Goal: Task Accomplishment & Management: Complete application form

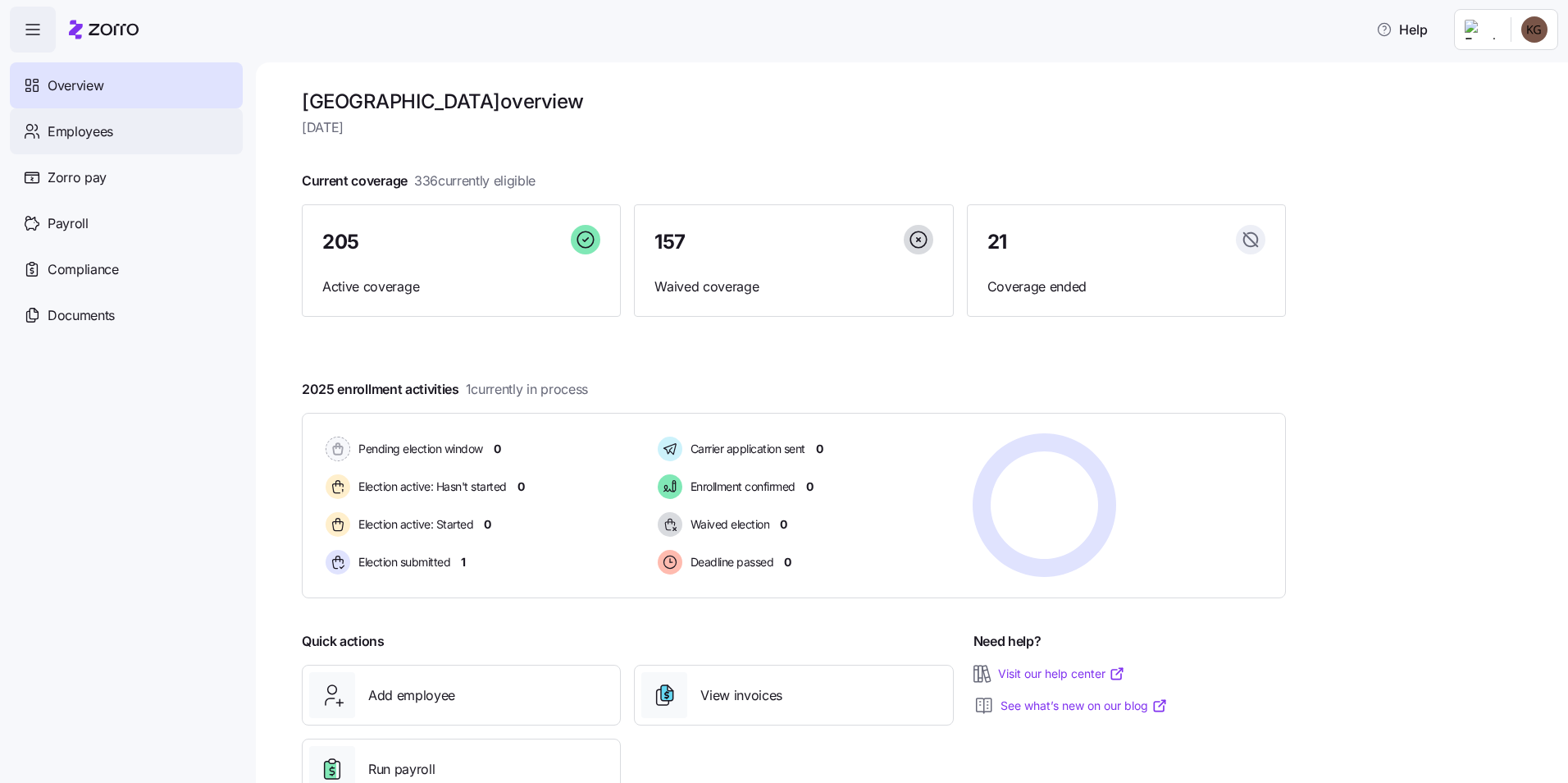
click at [103, 127] on span "Employees" at bounding box center [81, 132] width 66 height 21
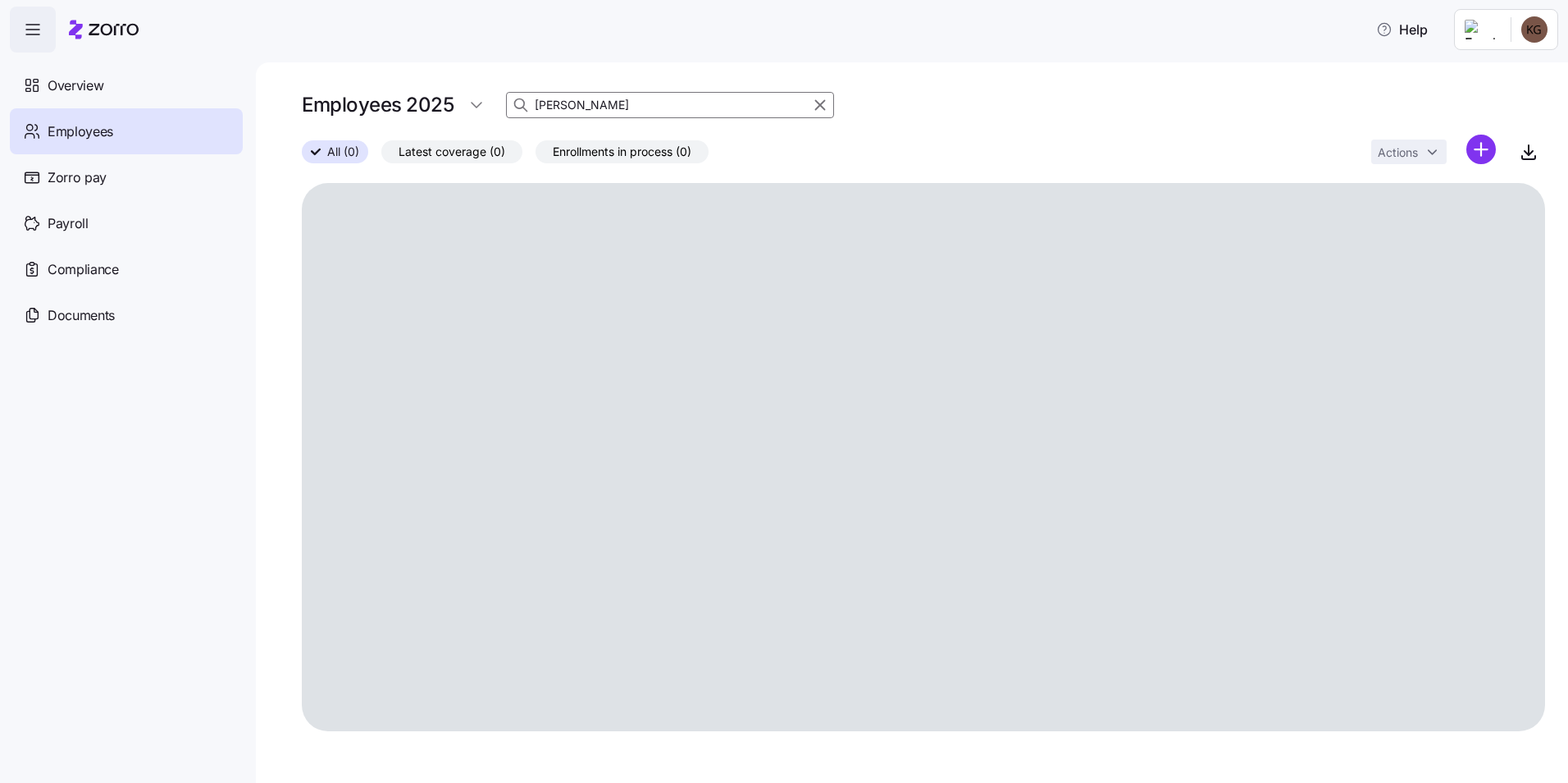
click at [542, 102] on input "[PERSON_NAME]" at bounding box center [670, 105] width 328 height 26
click at [579, 100] on input "[PERSON_NAME]" at bounding box center [670, 105] width 328 height 26
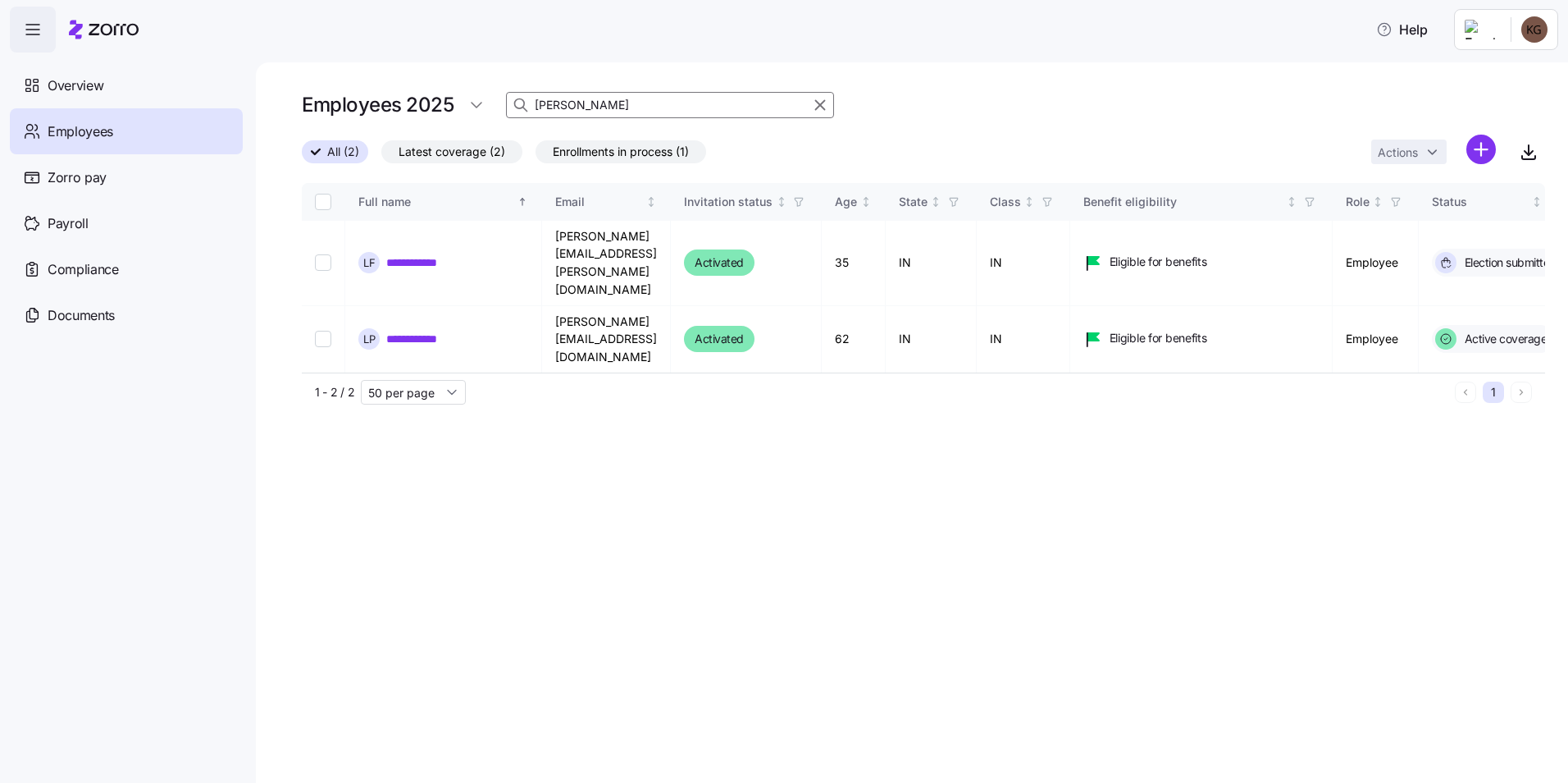
click at [579, 100] on input "[PERSON_NAME]" at bounding box center [670, 105] width 328 height 26
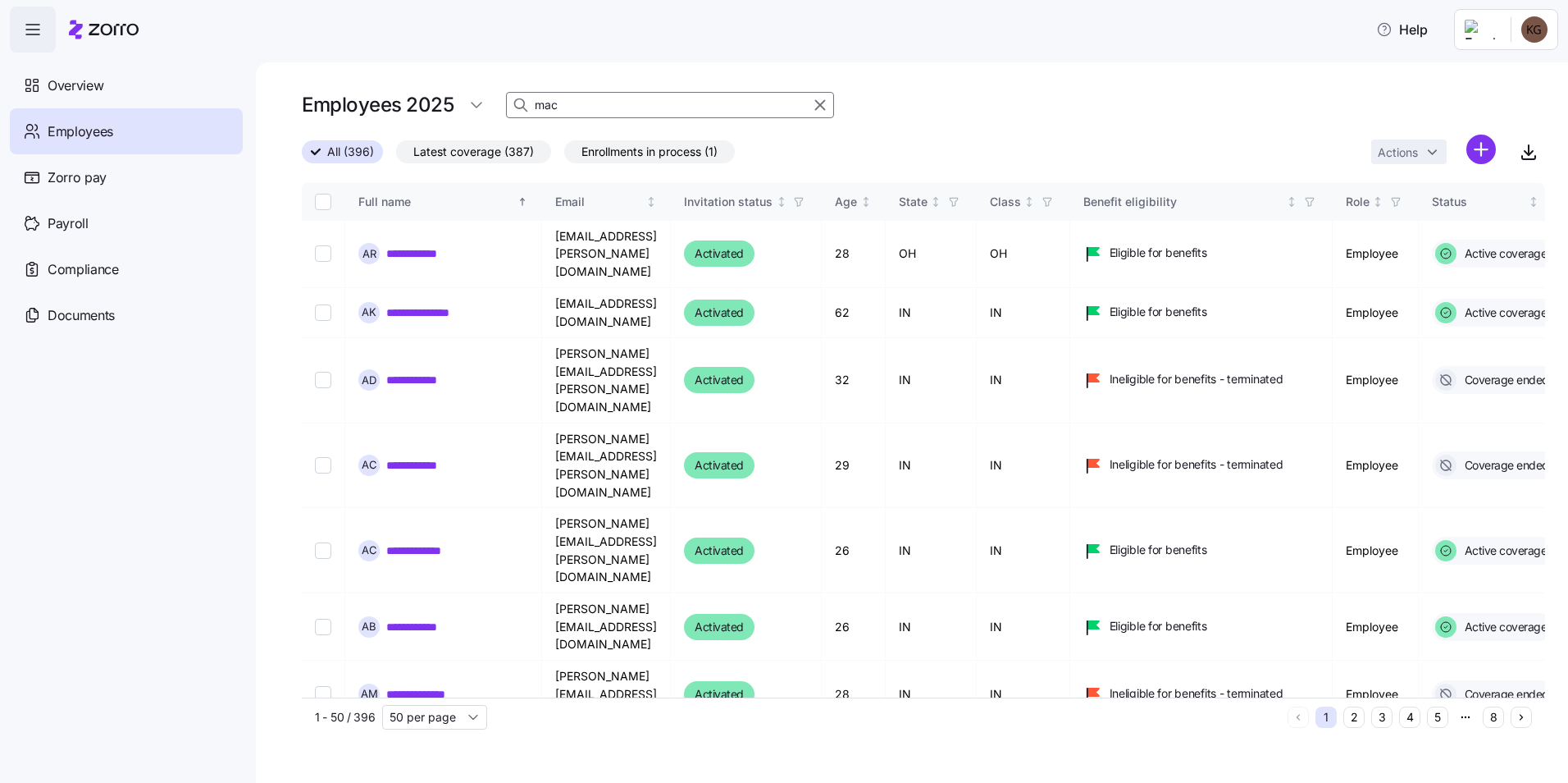
type input "[PERSON_NAME]"
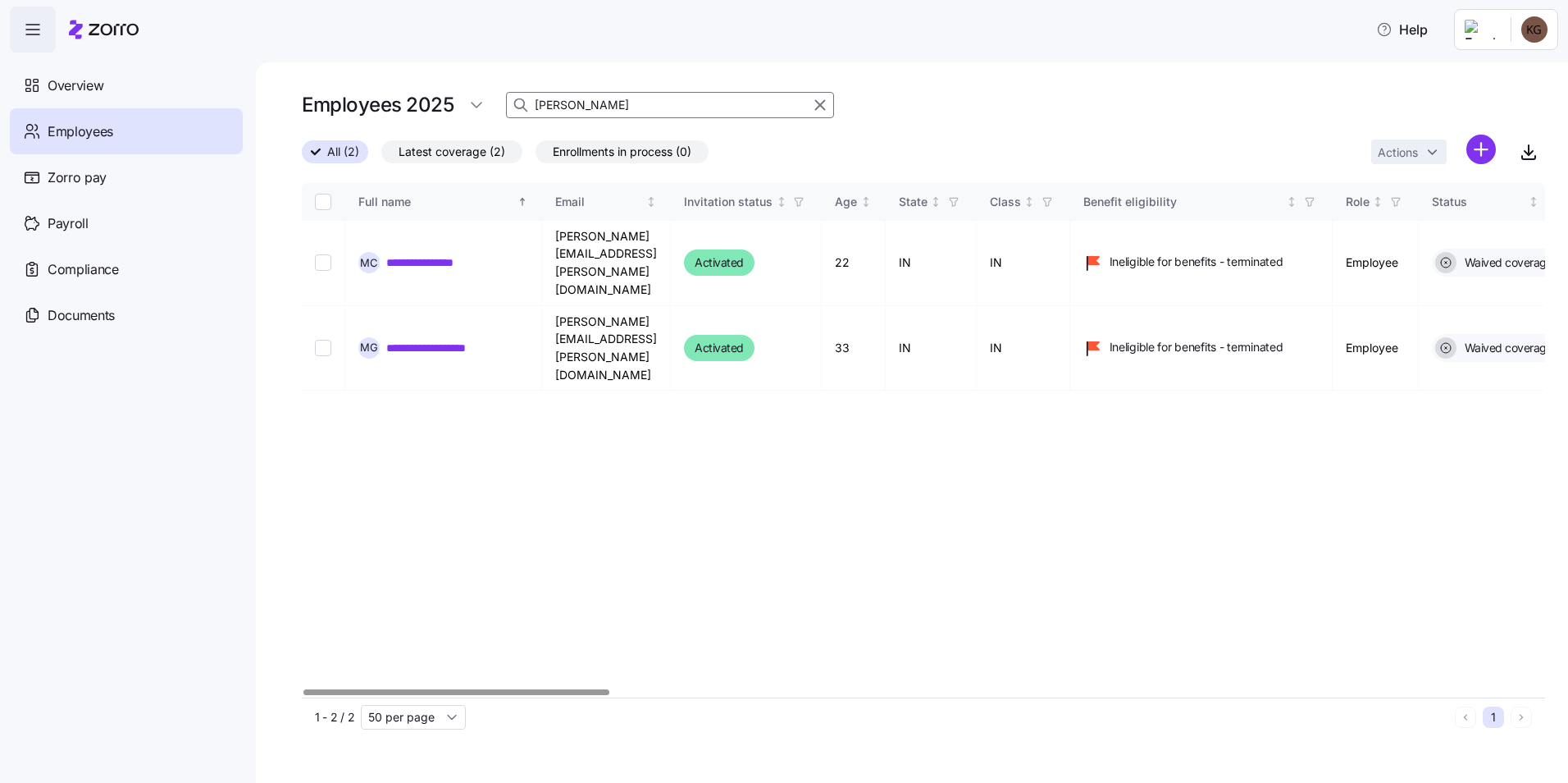
drag, startPoint x: 655, startPoint y: 115, endPoint x: 523, endPoint y: 115, distance: 132.0
click at [523, 115] on div "[PERSON_NAME]" at bounding box center [670, 105] width 328 height 26
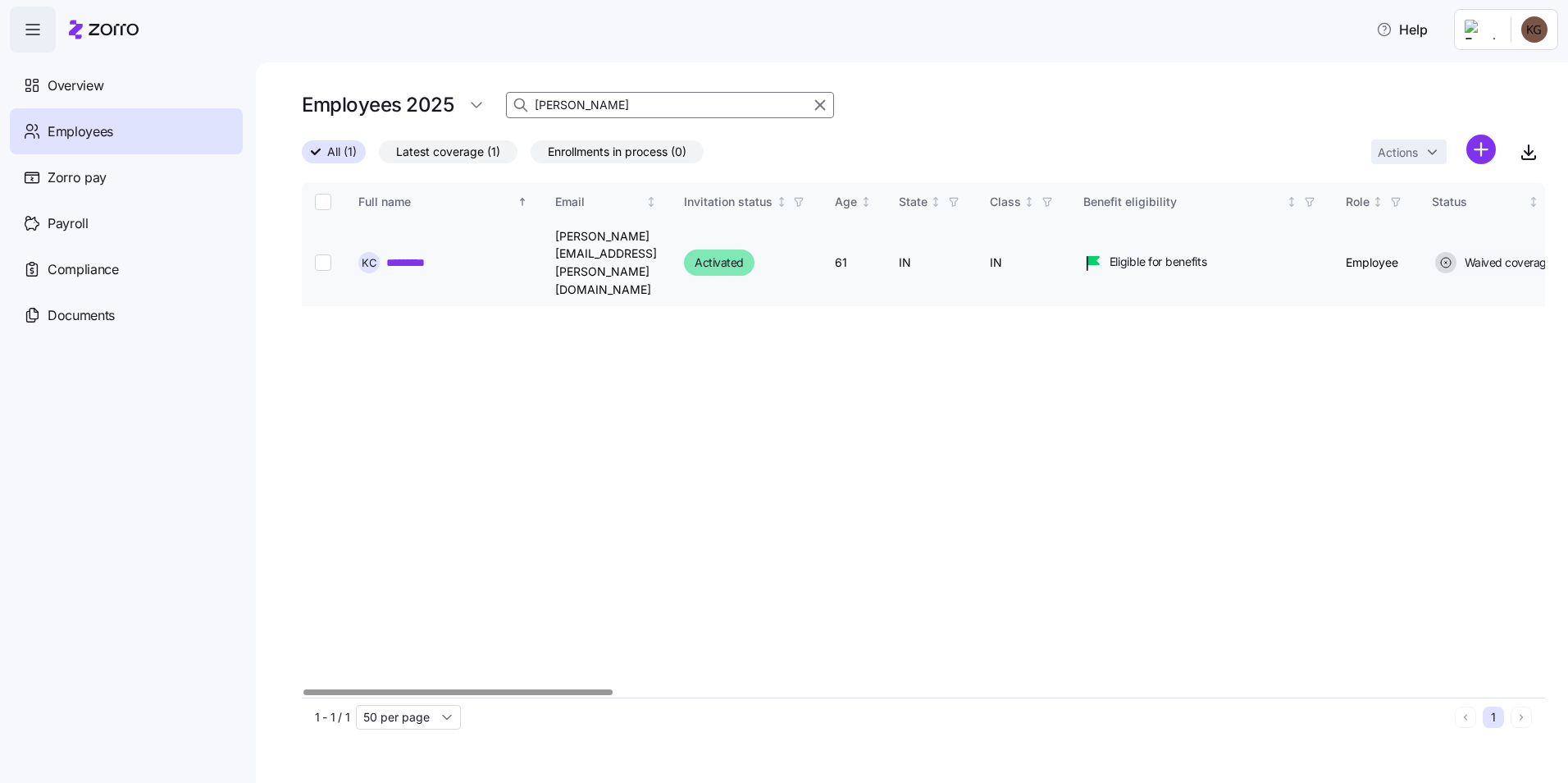
type input "[PERSON_NAME]"
click at [313, 238] on td at bounding box center [324, 263] width 44 height 86
click at [317, 254] on input "Select record 1" at bounding box center [323, 262] width 16 height 16
checkbox input "true"
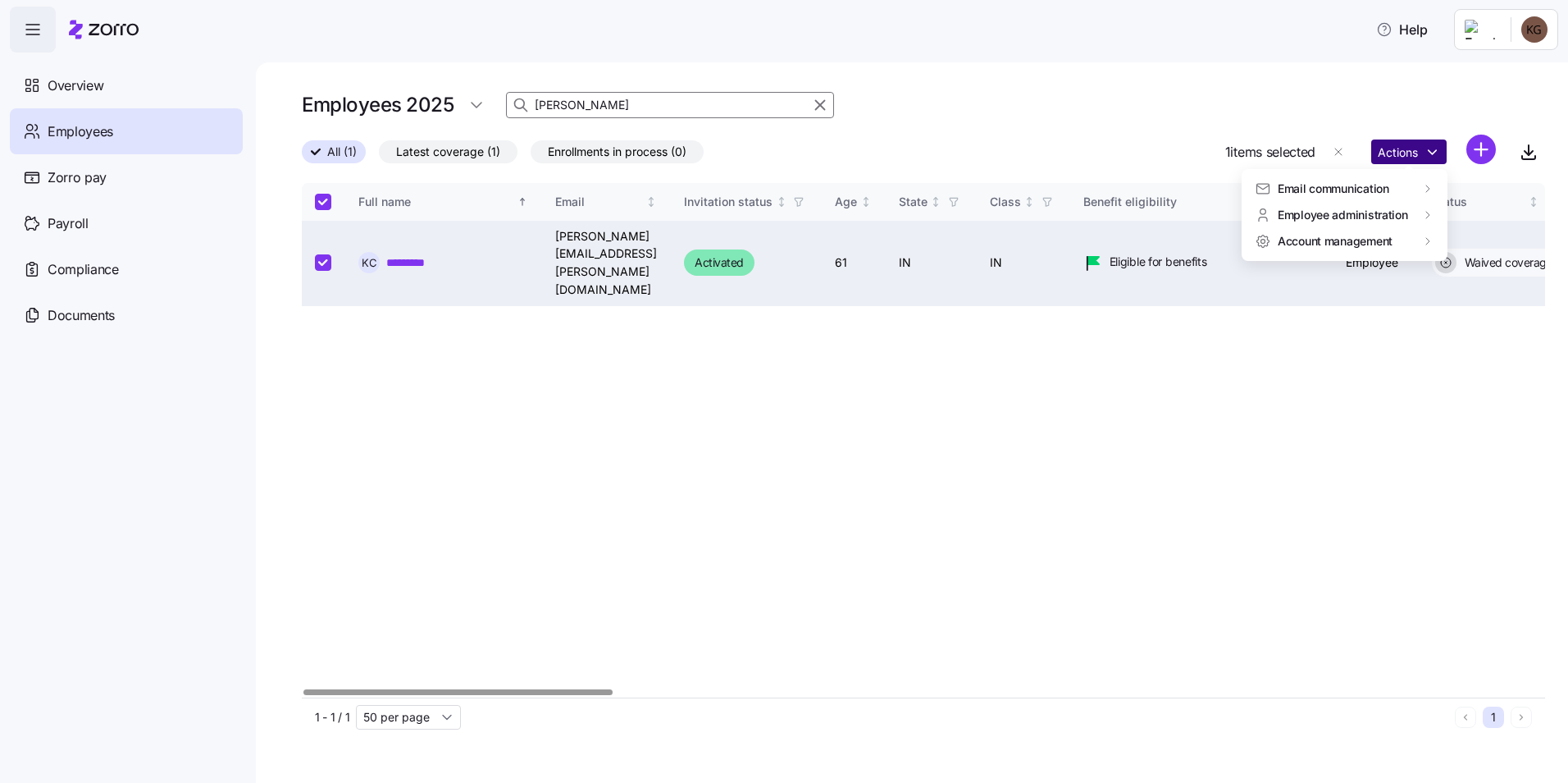
click at [1389, 163] on html "Help Overview Employees Zorro pay Payroll Compliance Documents Employees 2025 […" at bounding box center [784, 386] width 1568 height 773
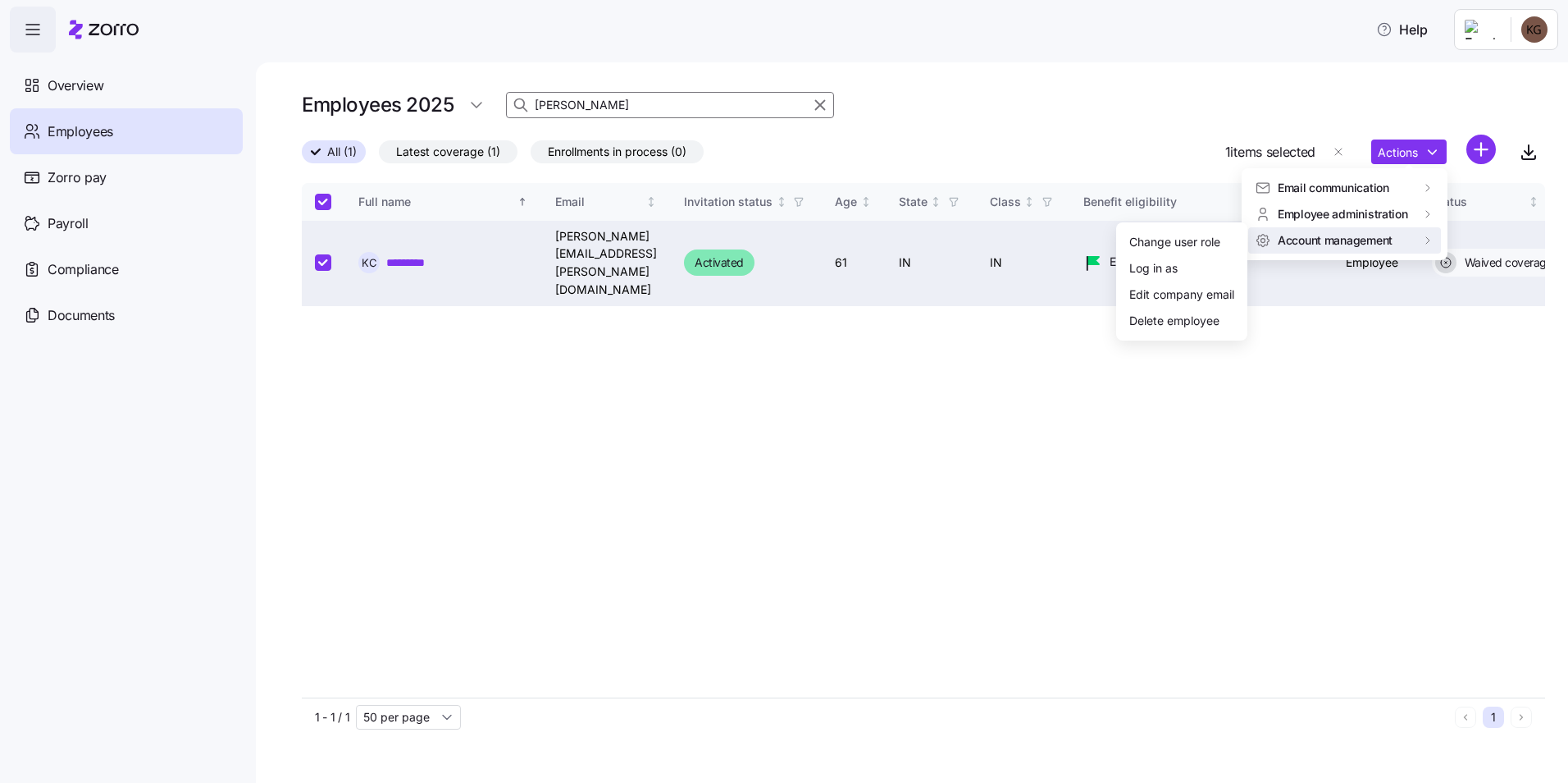
click at [840, 345] on html "Help Overview Employees Zorro pay Payroll Compliance Documents Employees 2025 […" at bounding box center [784, 386] width 1568 height 773
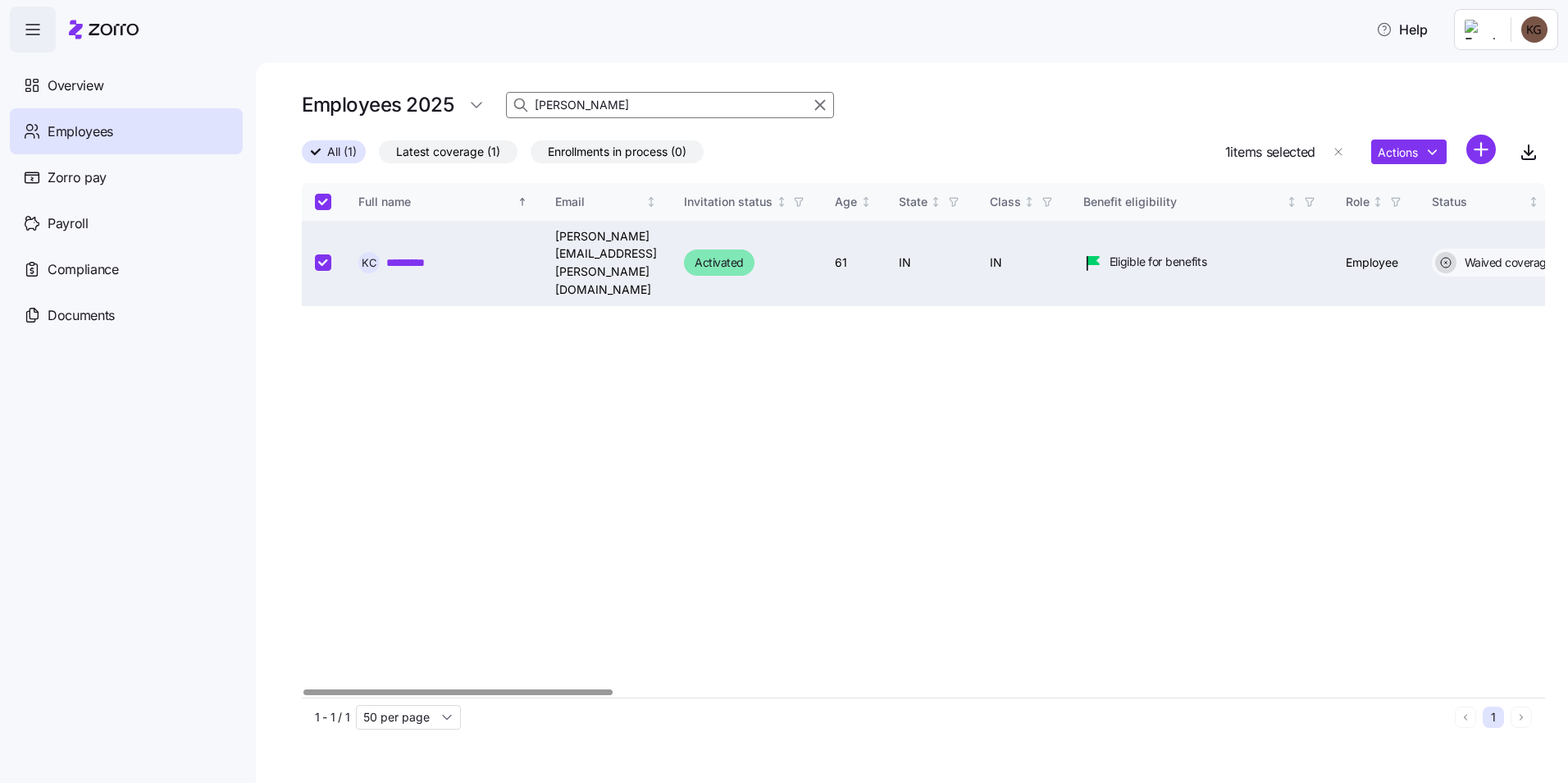
click at [1419, 230] on td "Employee" at bounding box center [1376, 263] width 86 height 86
click at [412, 254] on link "*********" at bounding box center [415, 262] width 57 height 16
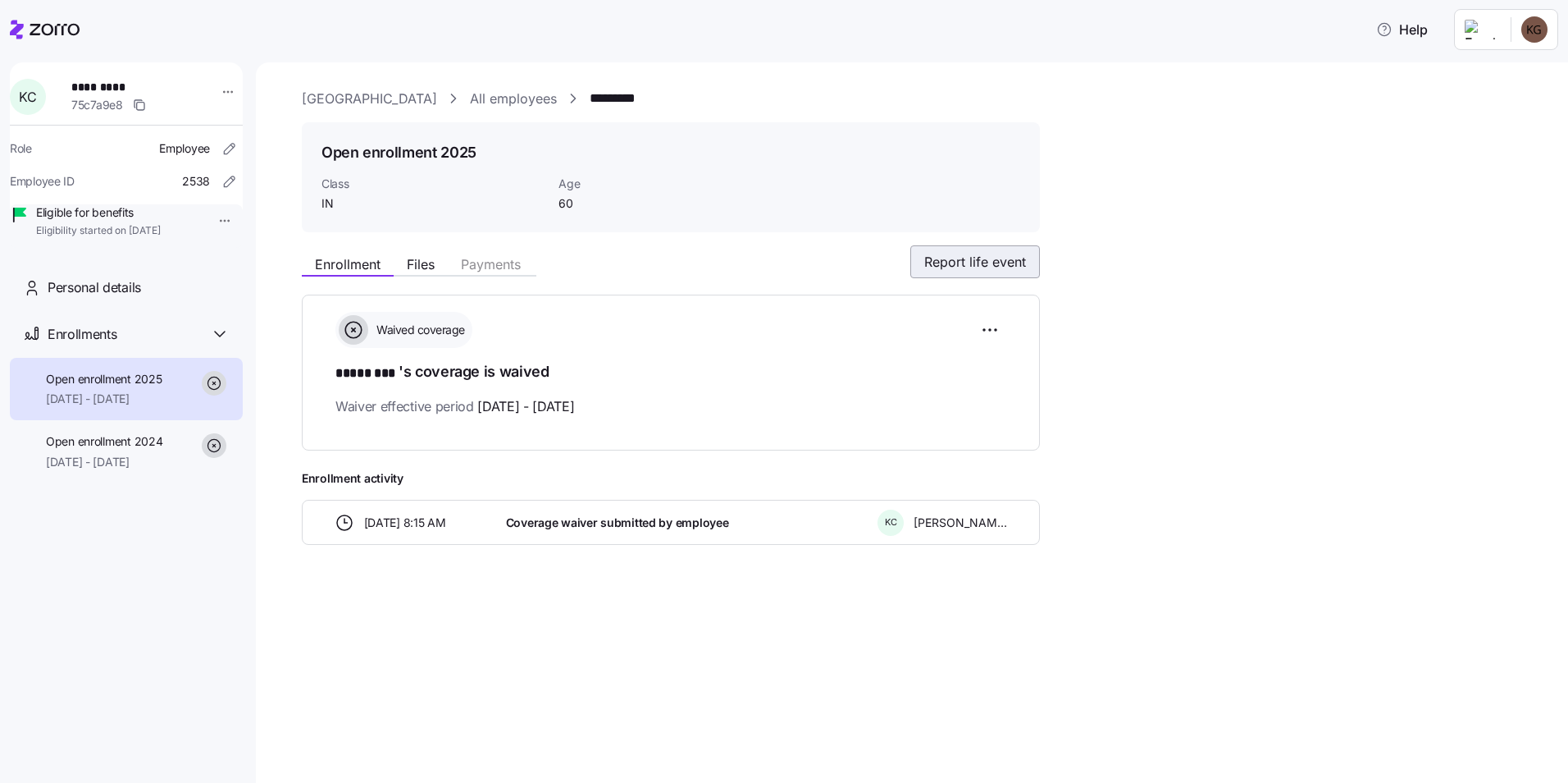
click at [1021, 262] on span "Report life event" at bounding box center [975, 262] width 102 height 20
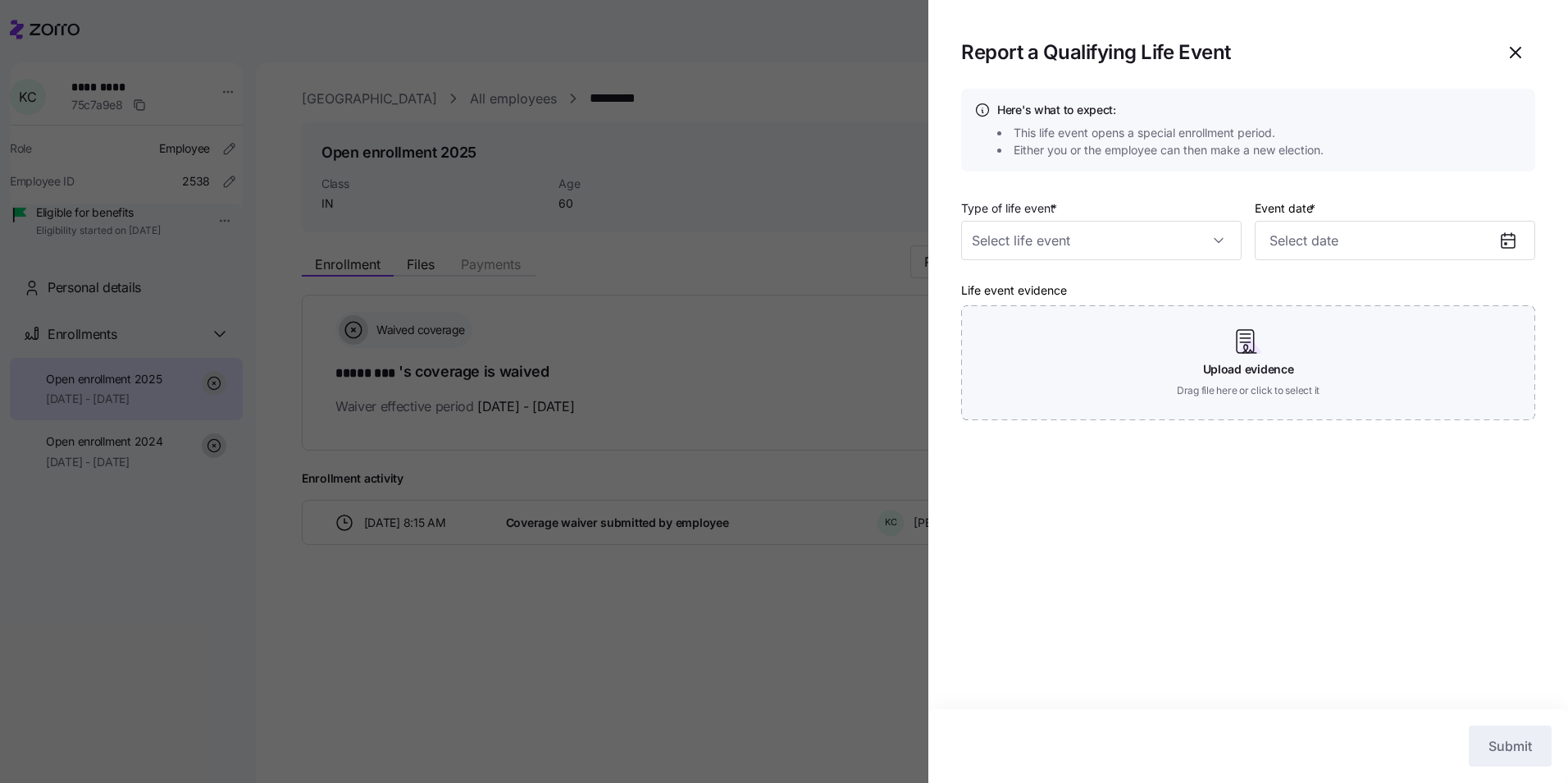
click at [1109, 210] on div "Type of life event *" at bounding box center [1100, 228] width 280 height 63
click at [1110, 232] on input "Type of life event *" at bounding box center [1100, 239] width 280 height 39
click at [1081, 438] on div "Other reason" at bounding box center [1101, 437] width 267 height 35
type input "Other reason"
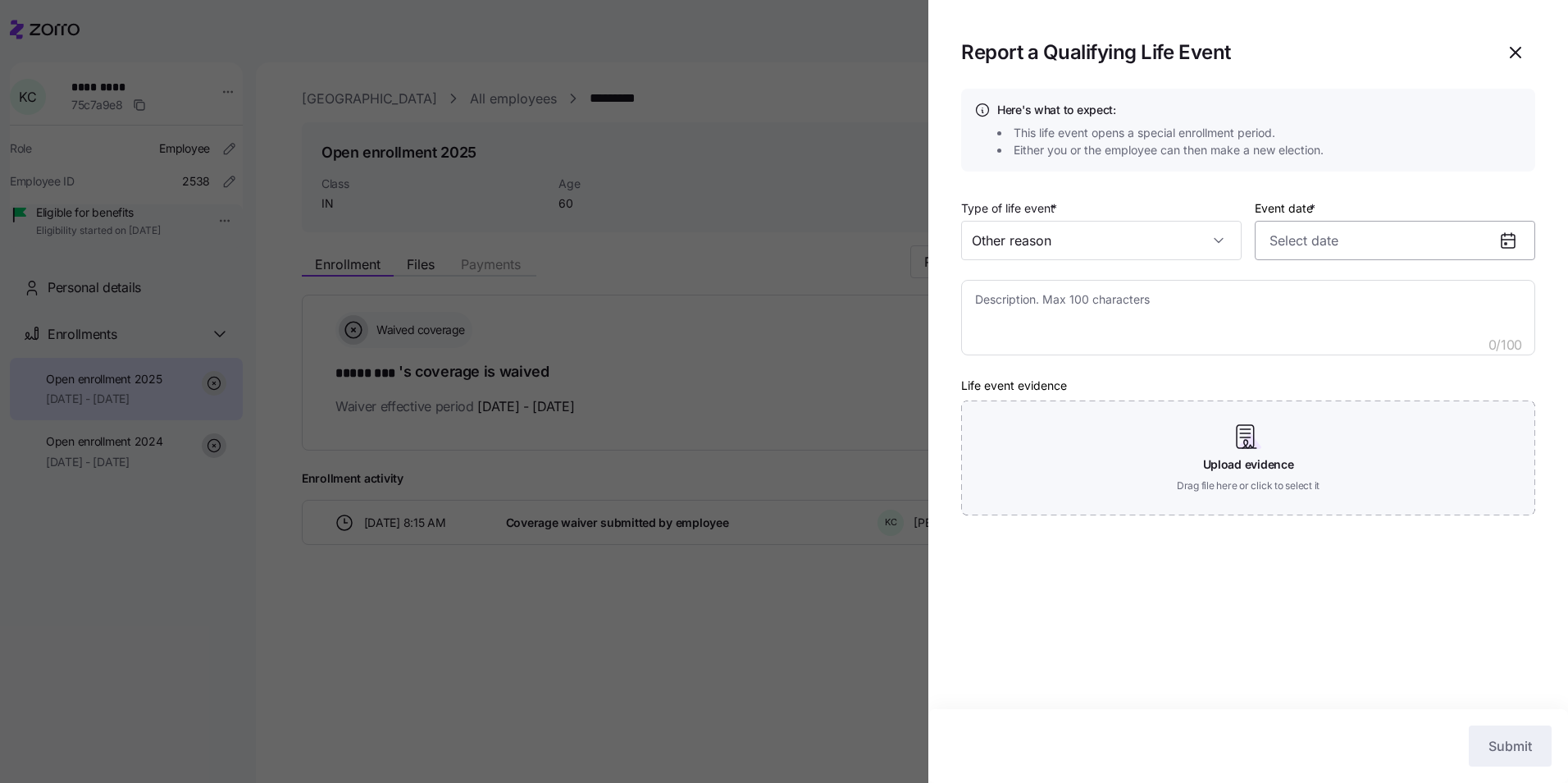
click at [1344, 238] on input "Event date *" at bounding box center [1395, 239] width 280 height 39
click at [1380, 374] on button "1" at bounding box center [1369, 374] width 39 height 39
type input "[DATE]"
click at [1187, 339] on textarea at bounding box center [1248, 318] width 574 height 76
type textarea "x"
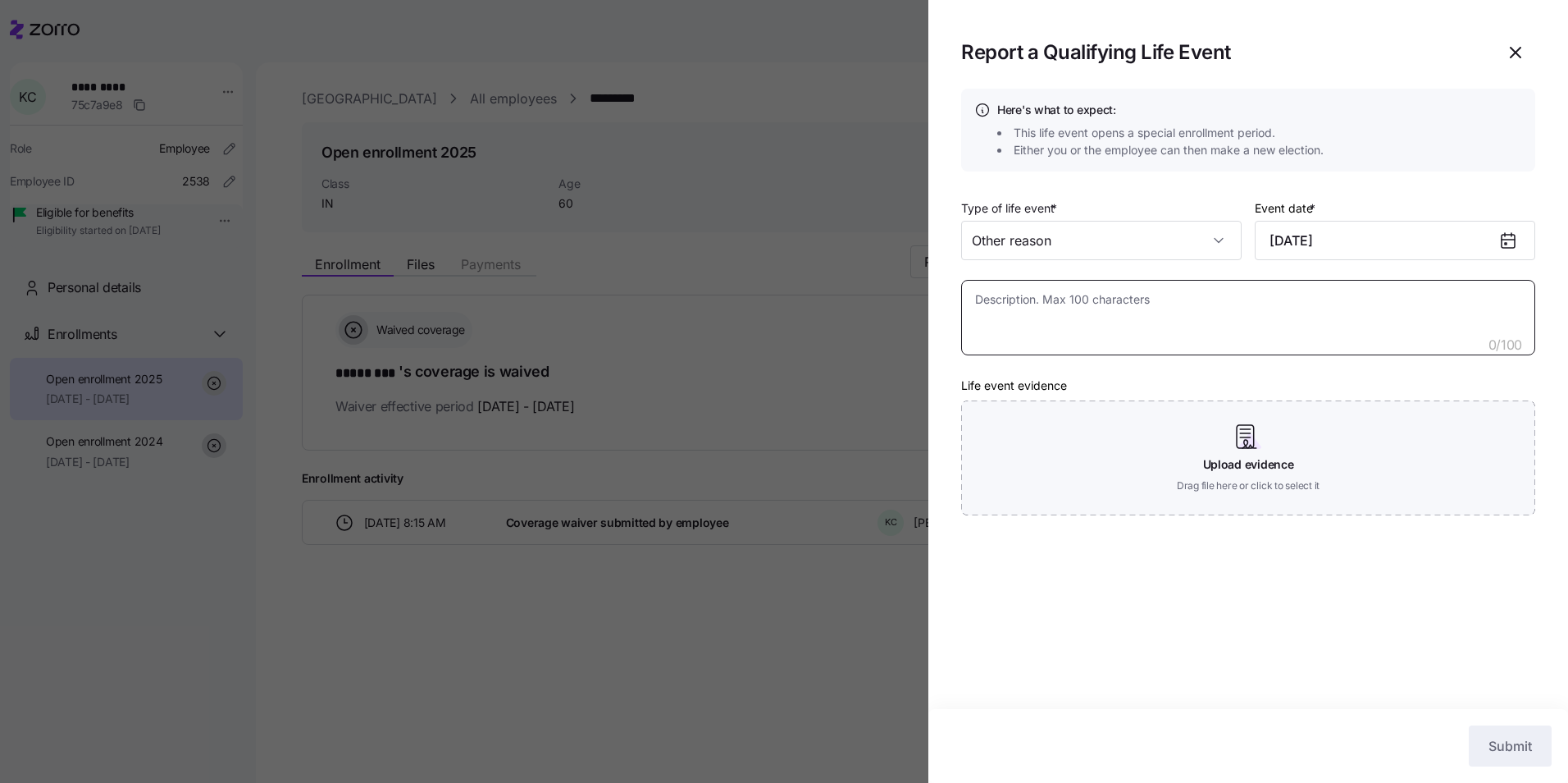
type textarea "H"
type textarea "x"
type textarea "Hu"
type textarea "x"
type textarea "Hus"
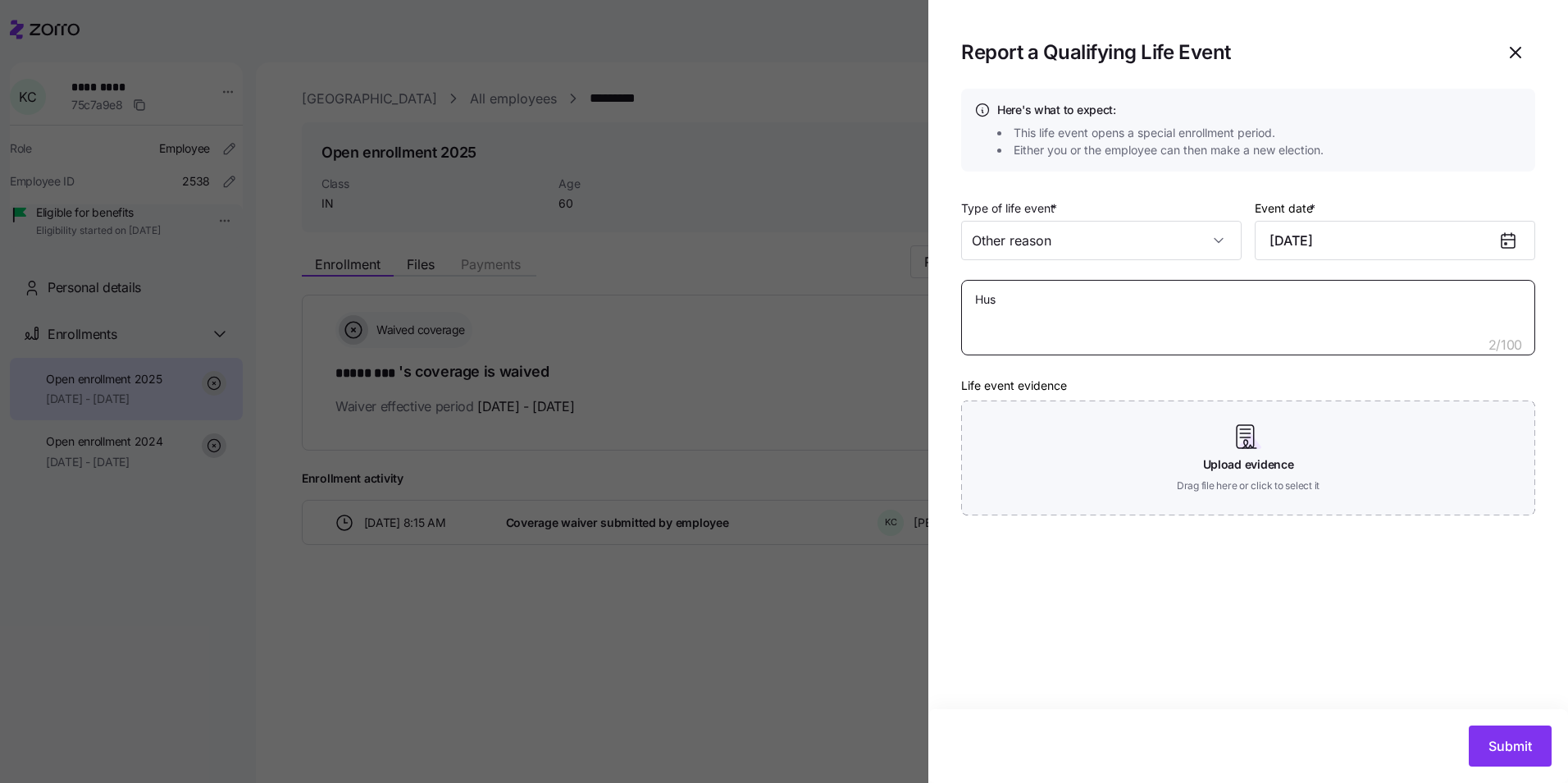
type textarea "x"
type textarea "Husb"
type textarea "x"
type textarea "Husba"
type textarea "x"
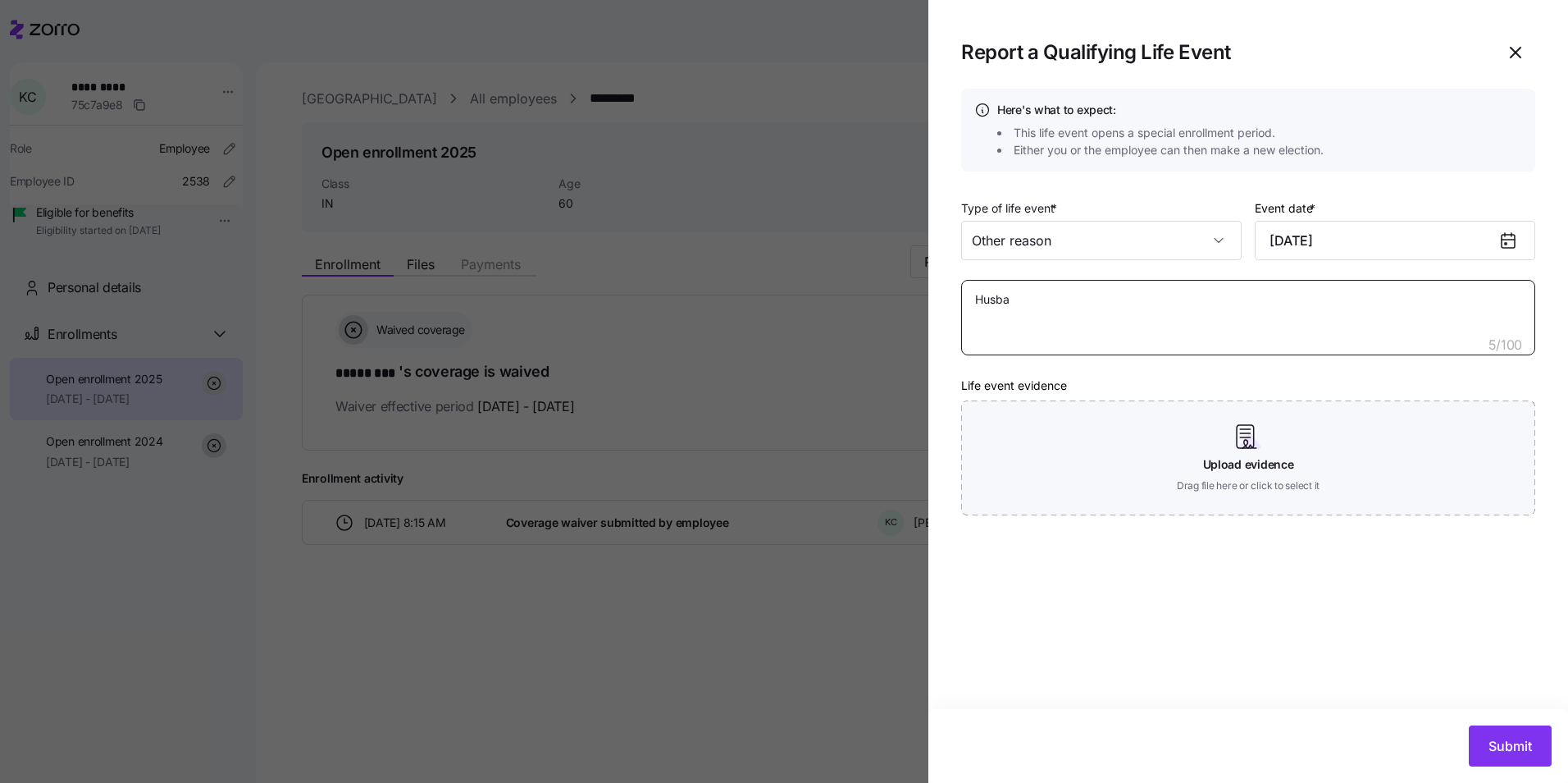
type textarea "Husban"
type textarea "x"
type textarea "Husband"
type textarea "x"
type textarea "Husband'"
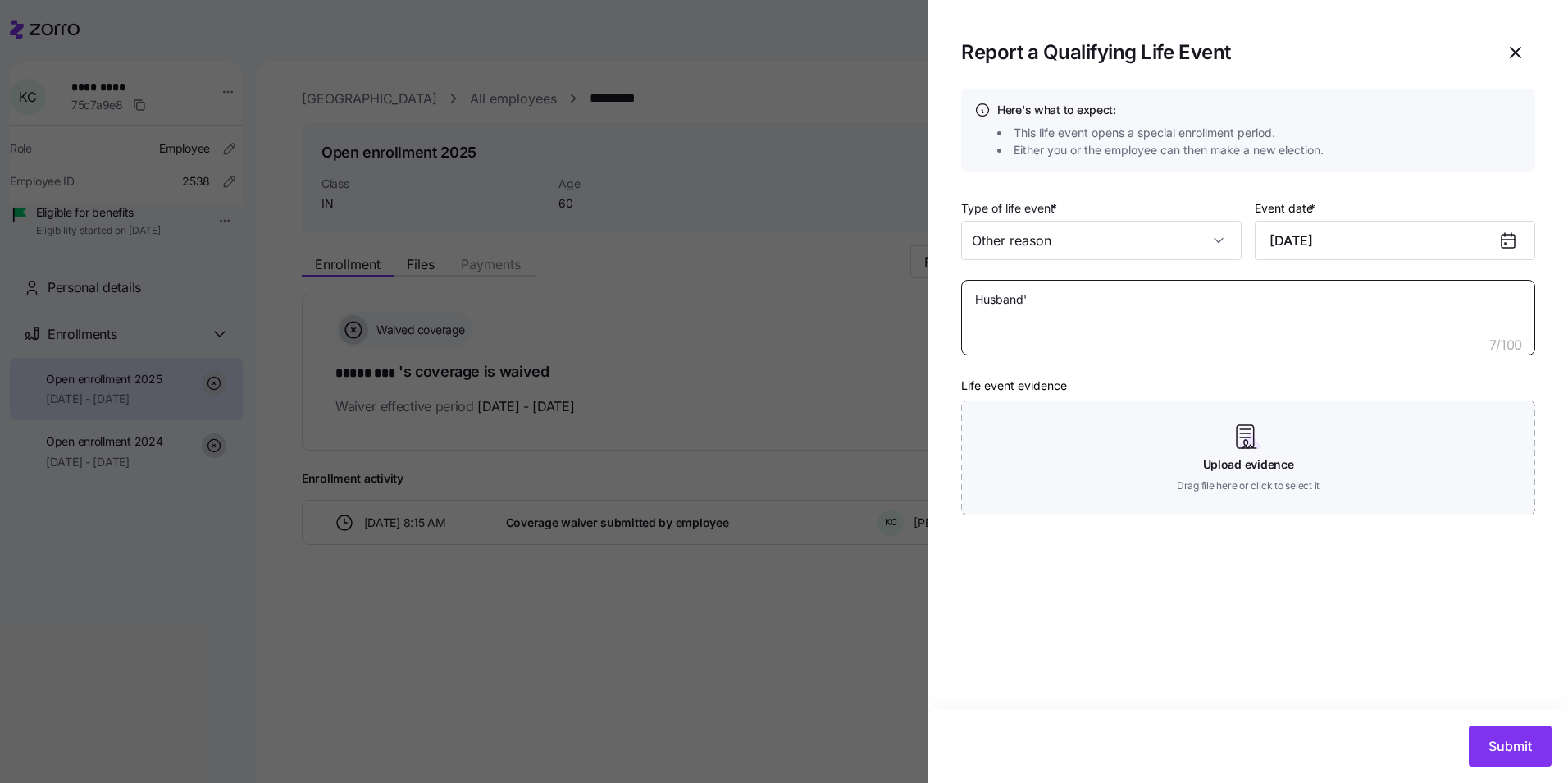
type textarea "x"
type textarea "Husband's"
type textarea "x"
type textarea "Husband'"
type textarea "x"
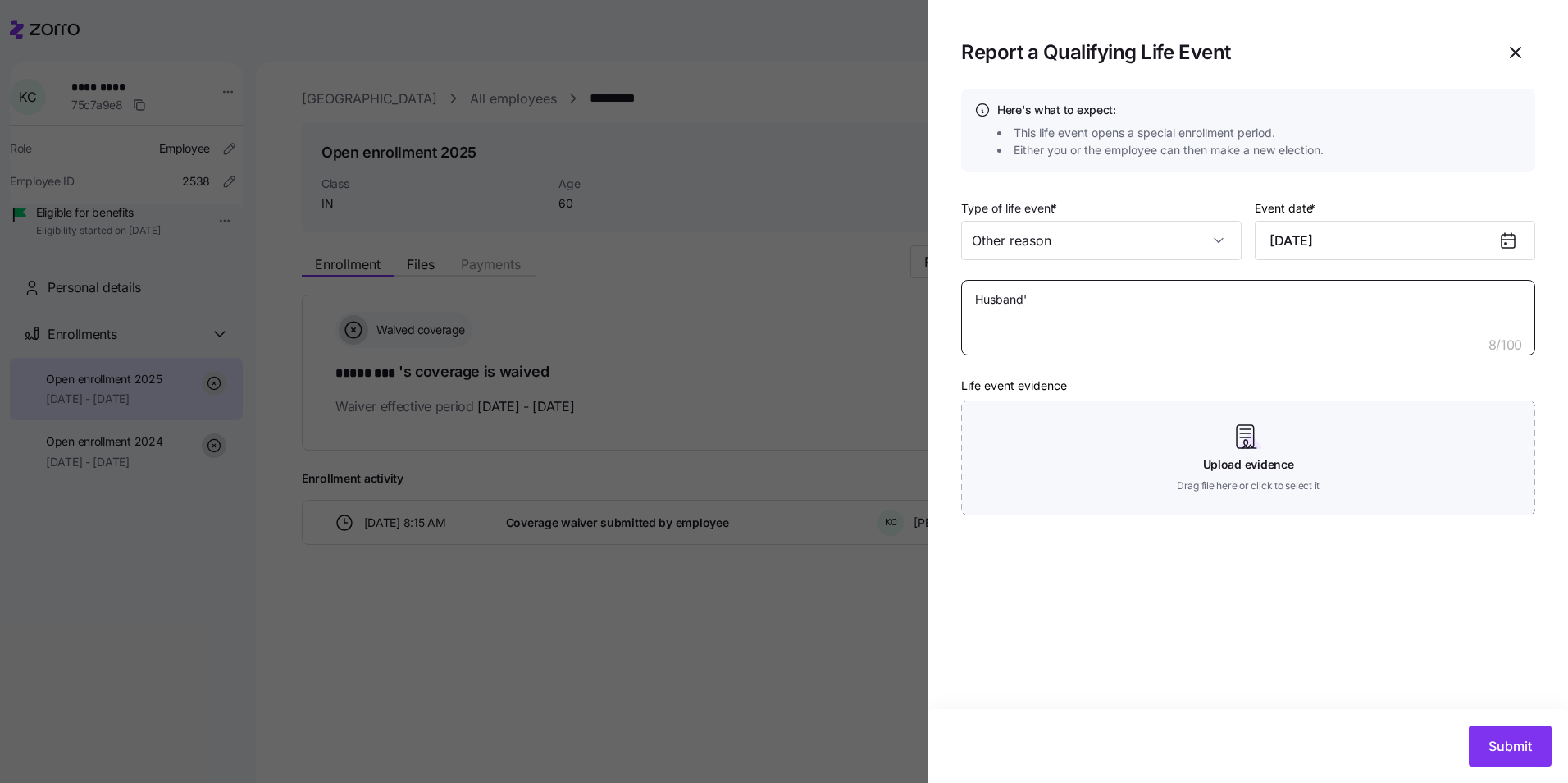
type textarea "Husband"
type textarea "x"
type textarea "Husban"
type textarea "x"
type textarea "Husba"
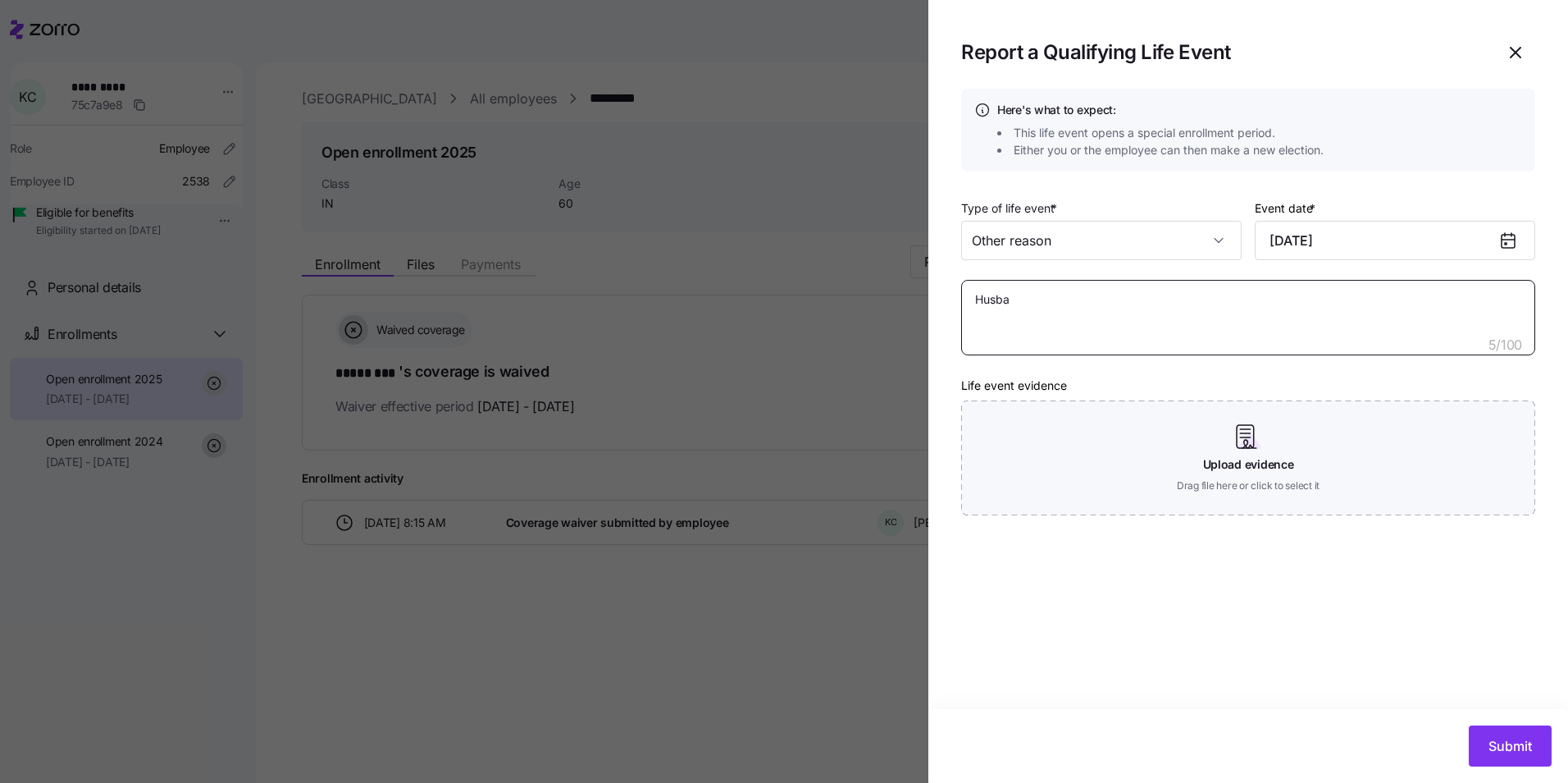
type textarea "x"
type textarea "Husb"
type textarea "x"
type textarea "Hus"
type textarea "x"
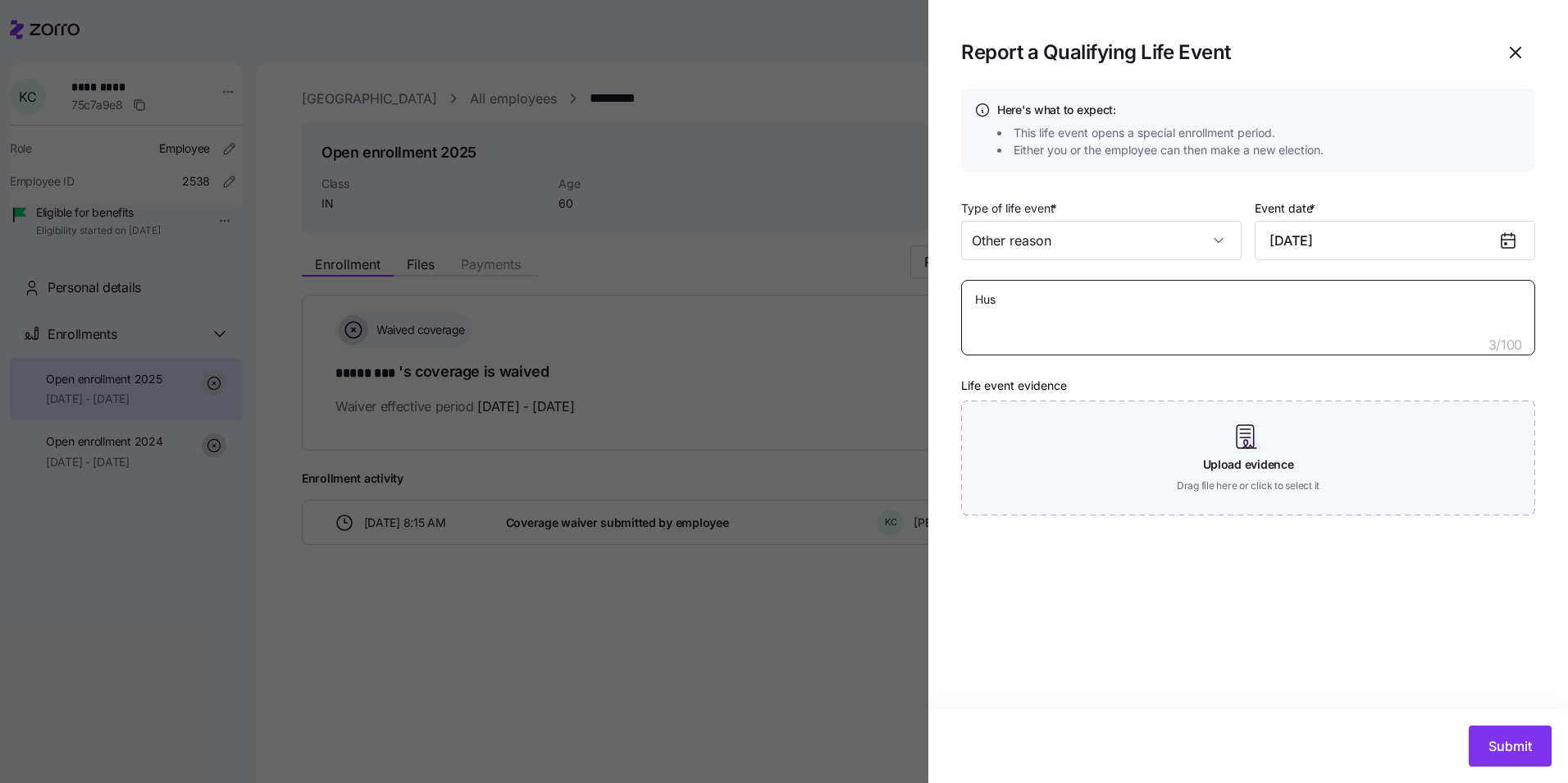
type textarea "Hu"
type textarea "x"
type textarea "H"
type textarea "x"
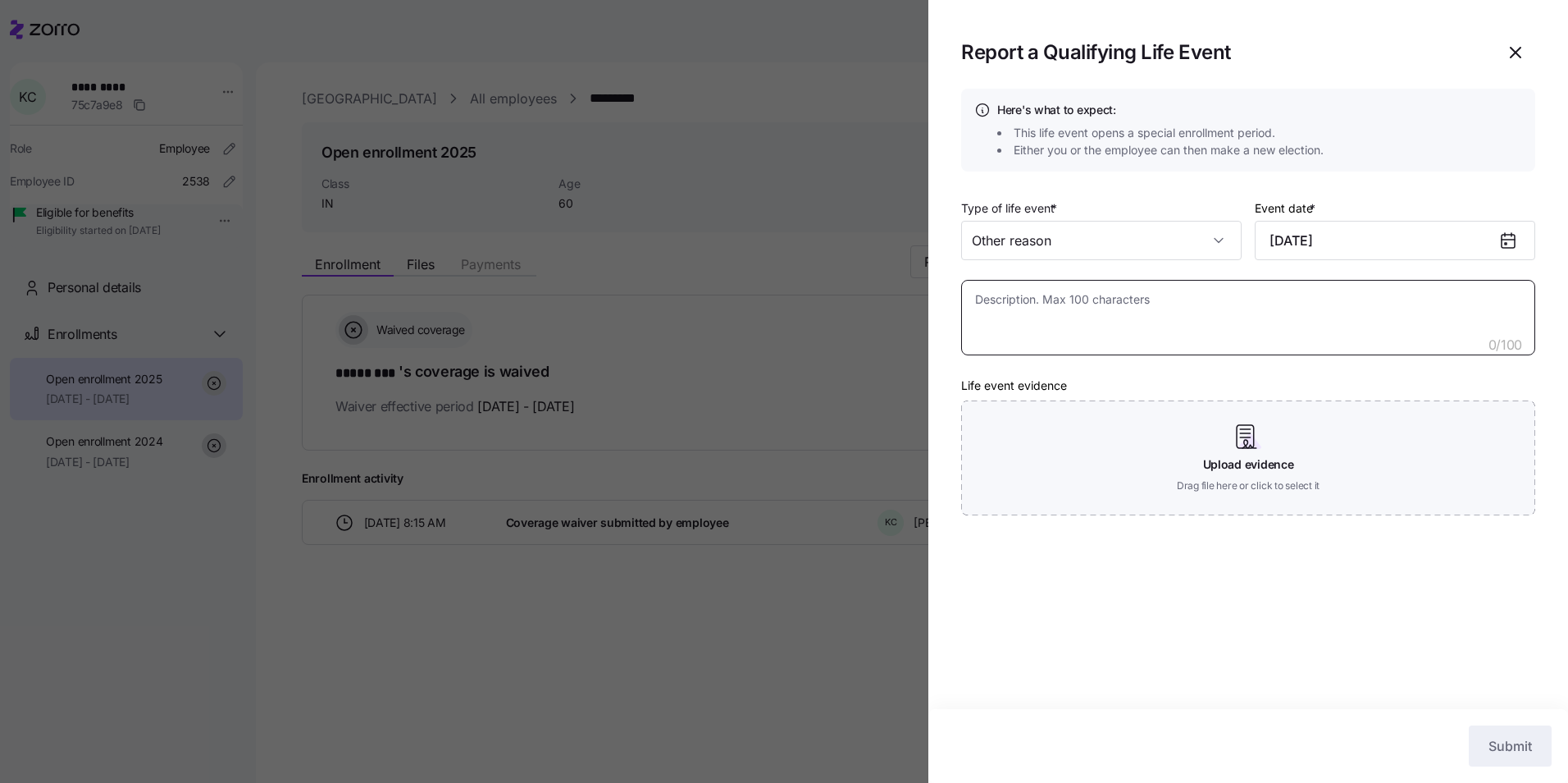
type textarea "W"
type textarea "x"
type textarea "P"
type textarea "x"
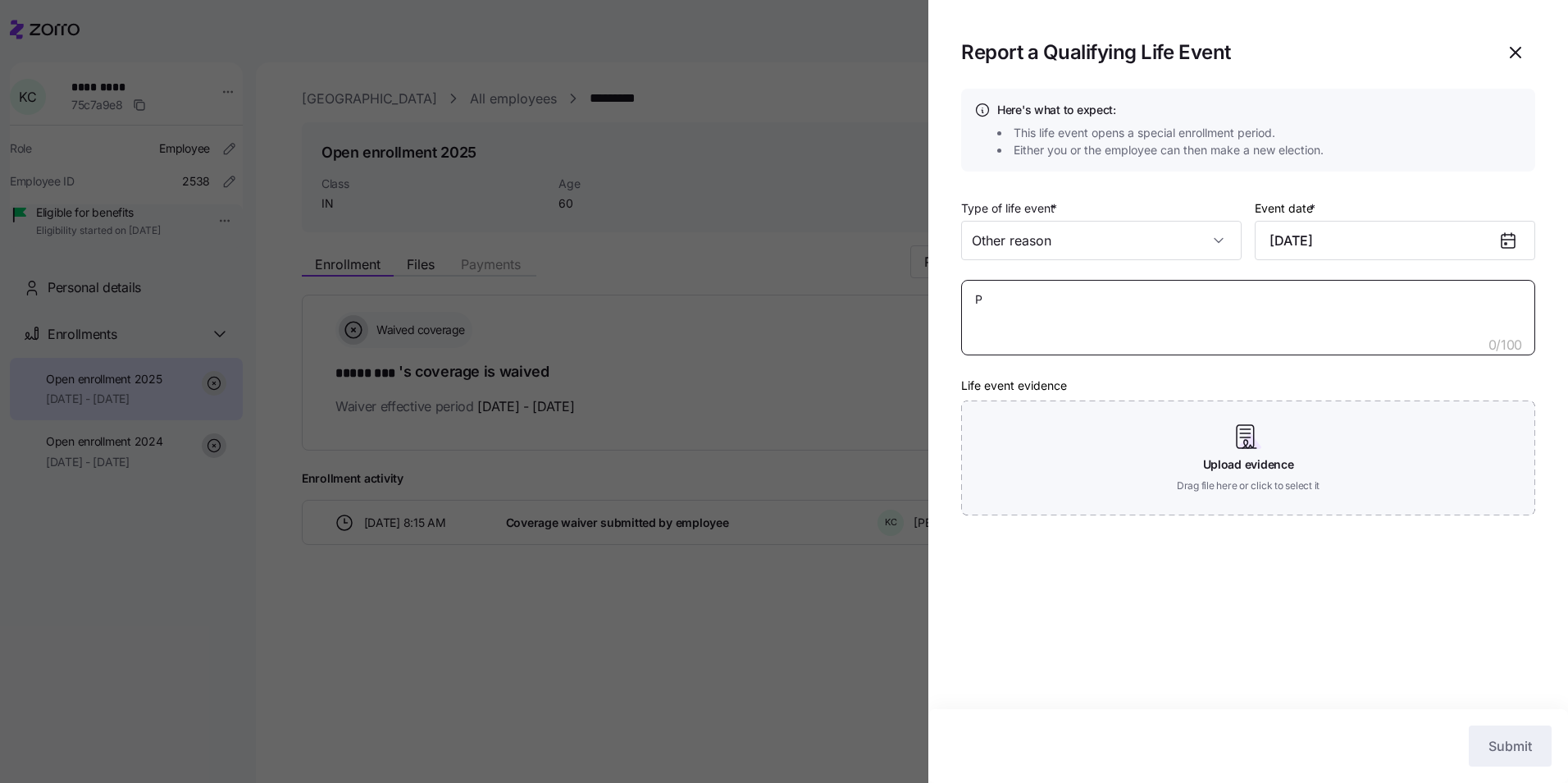
type textarea "Pr"
type textarea "x"
type textarea "Pre"
type textarea "x"
type textarea "Prev"
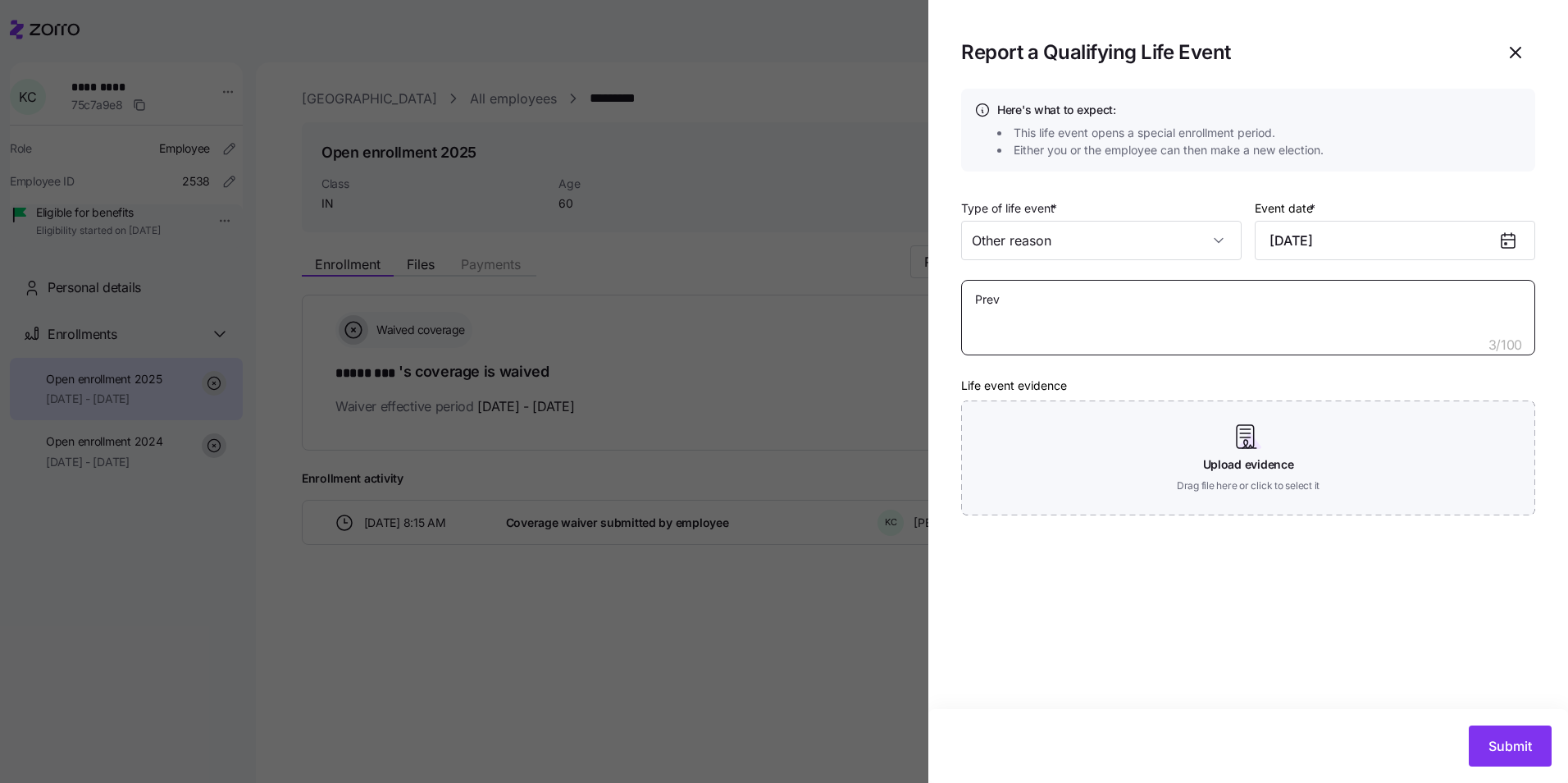
type textarea "x"
type textarea "Previ"
type textarea "x"
type textarea "Previo"
type textarea "x"
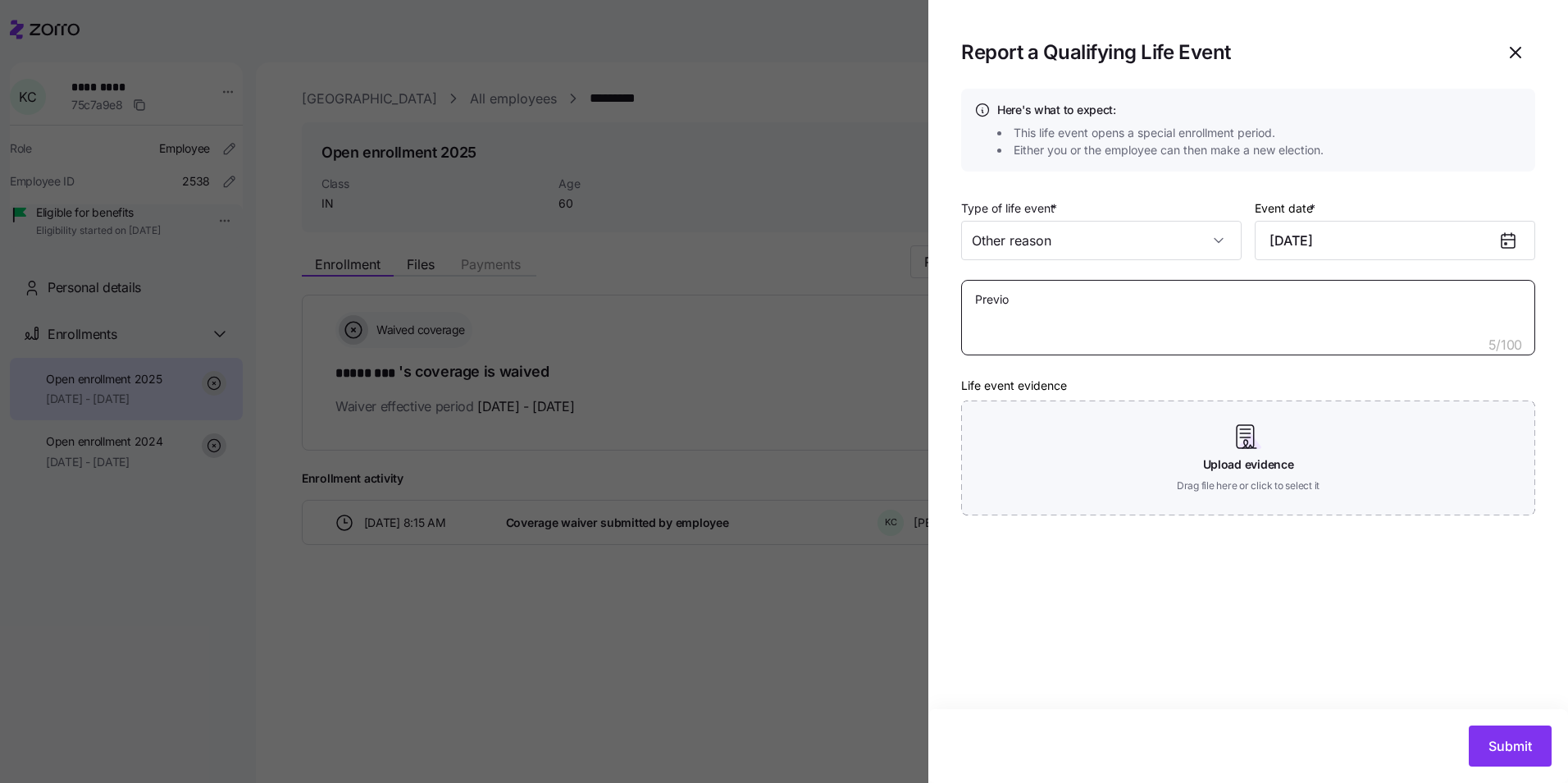
type textarea "Previou"
type textarea "x"
type textarea "Previous"
type textarea "x"
type textarea "Previousl"
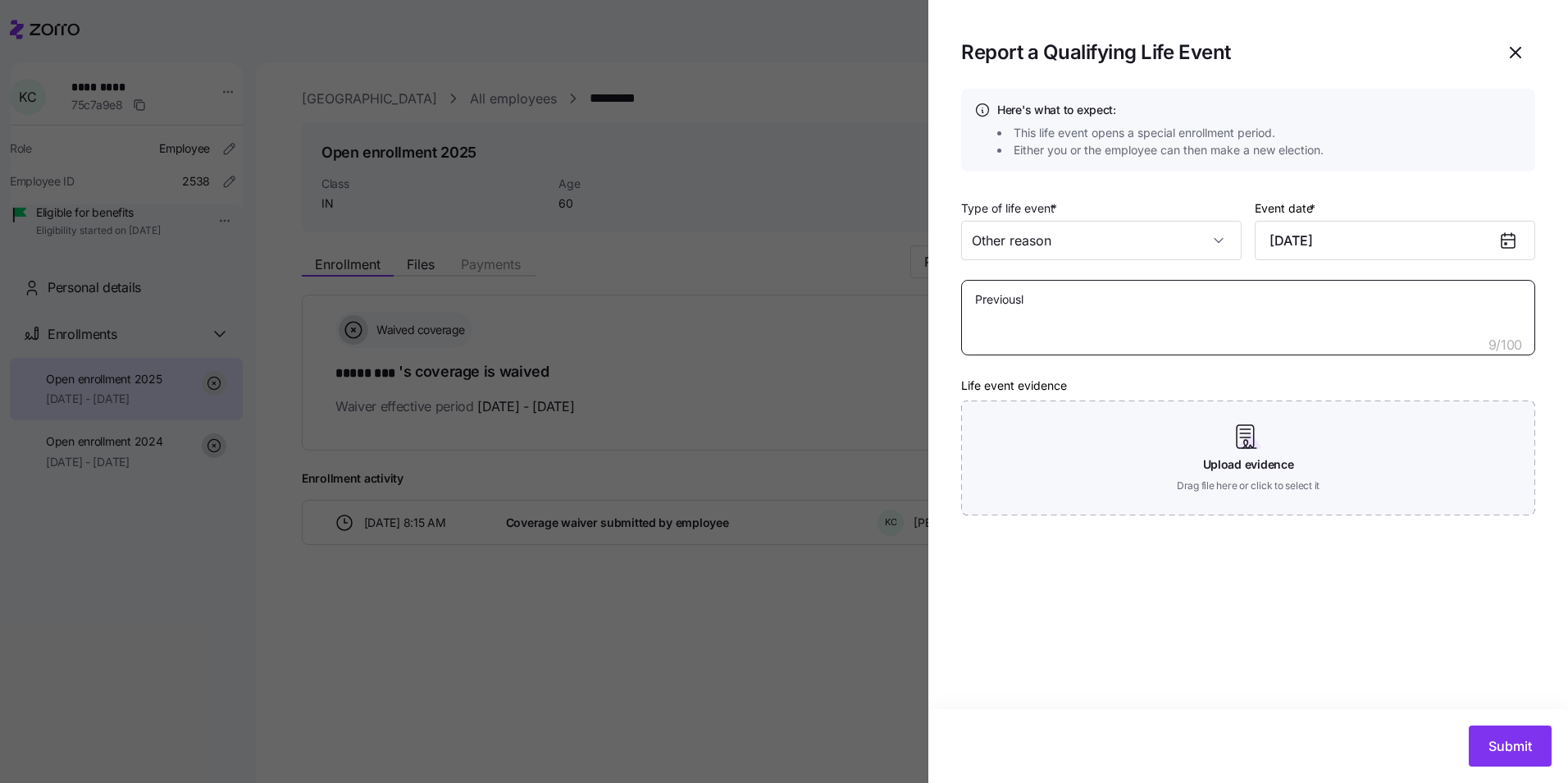
type textarea "x"
type textarea "Previously"
type textarea "x"
type textarea "Previously"
type textarea "x"
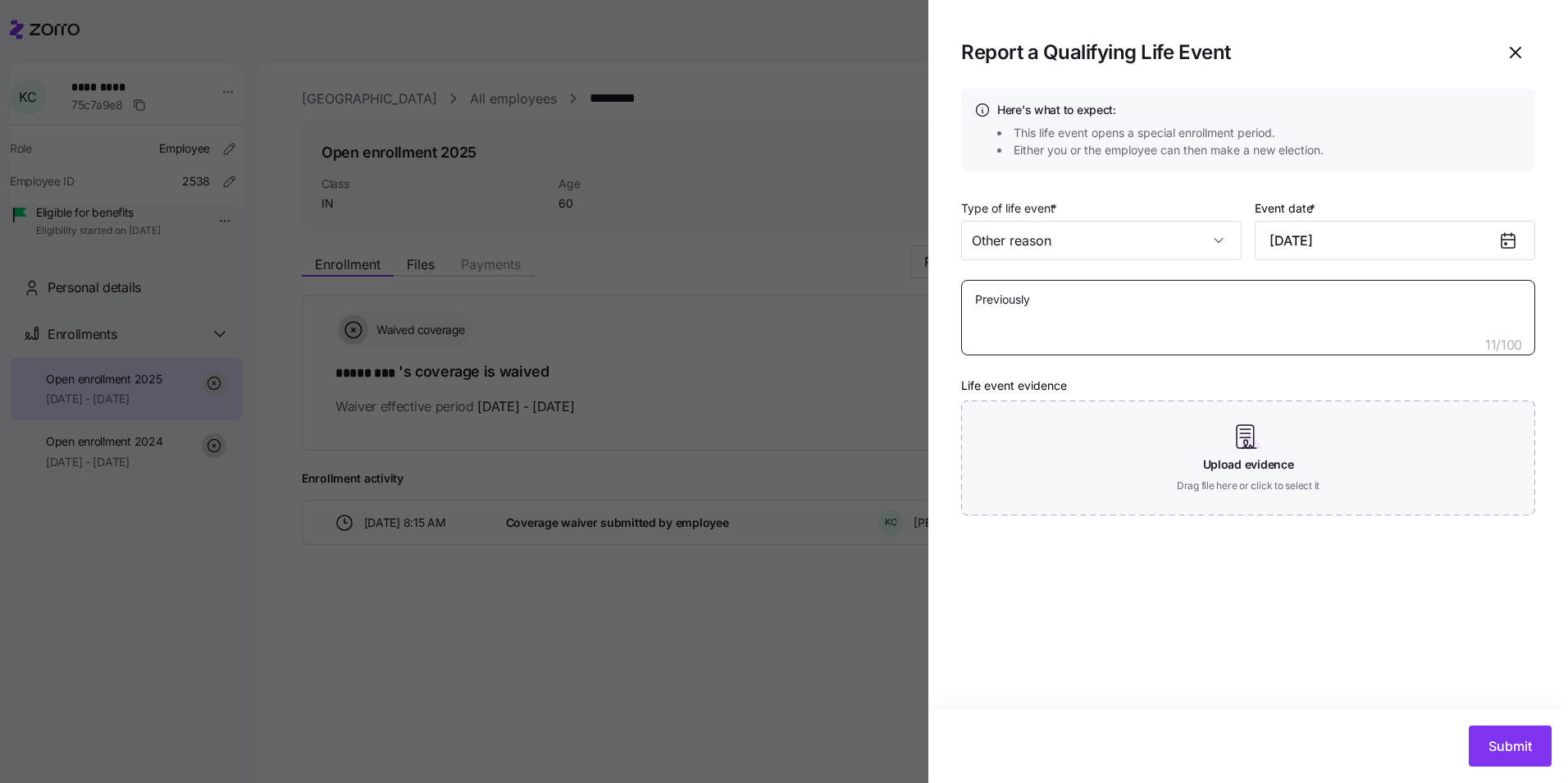
type textarea "Previously o"
type textarea "x"
type textarea "Previously on"
type textarea "x"
type textarea "Previously on"
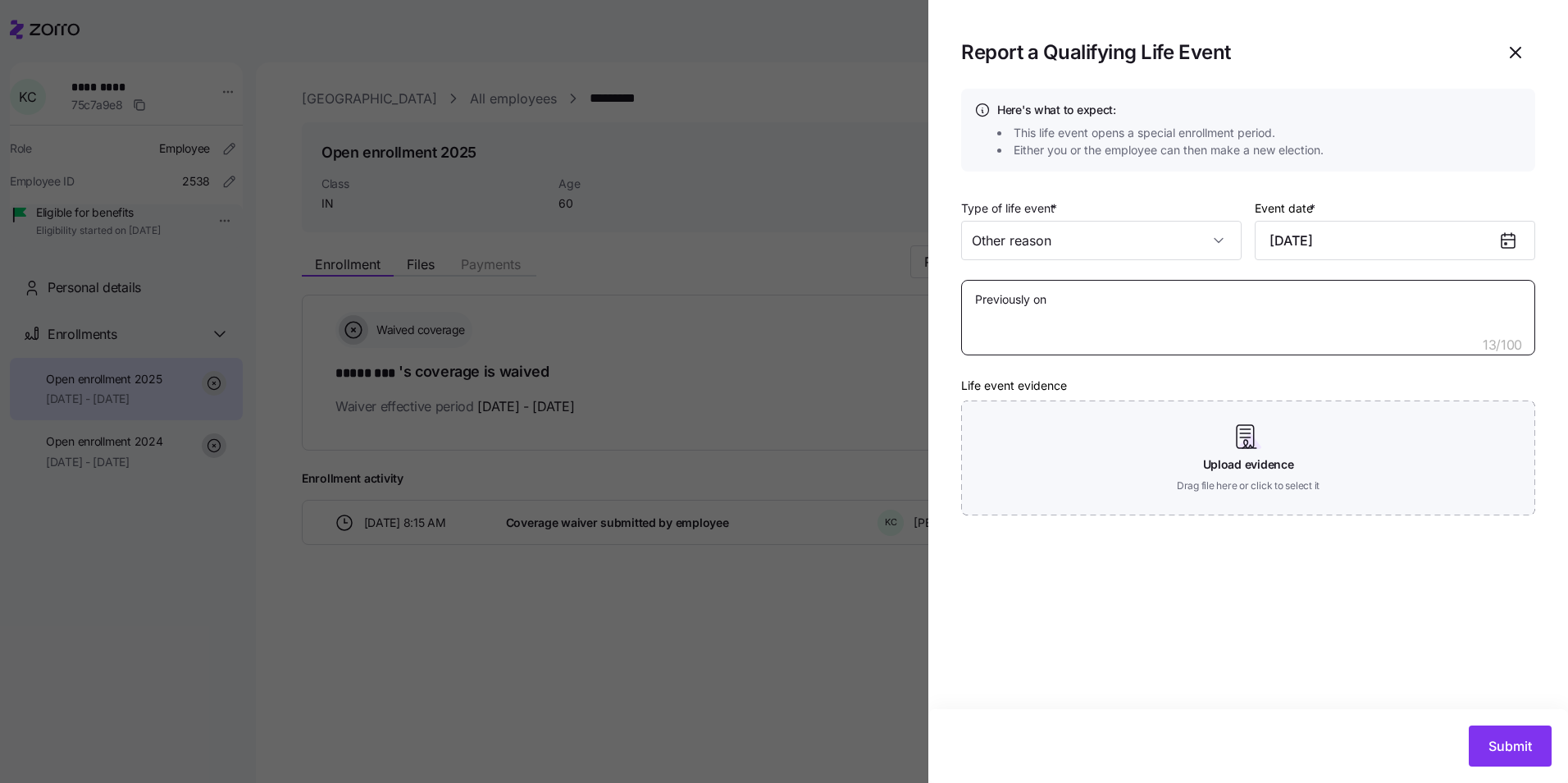
type textarea "x"
type textarea "Previously on h"
type textarea "x"
type textarea "Previously on hu"
type textarea "x"
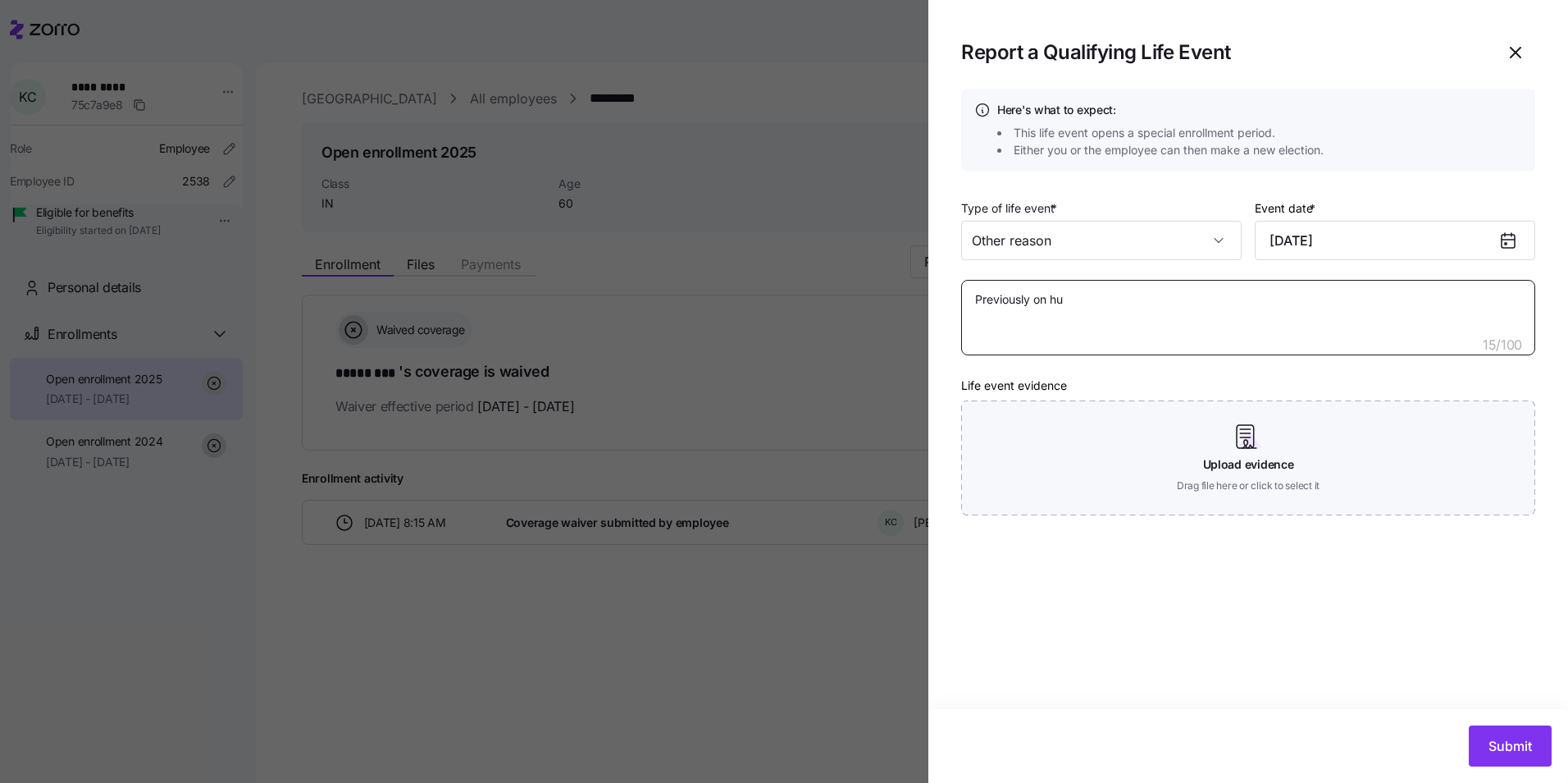
type textarea "Previously on hus"
type textarea "x"
type textarea "Previously on husb"
type textarea "x"
type textarea "Previously on husba"
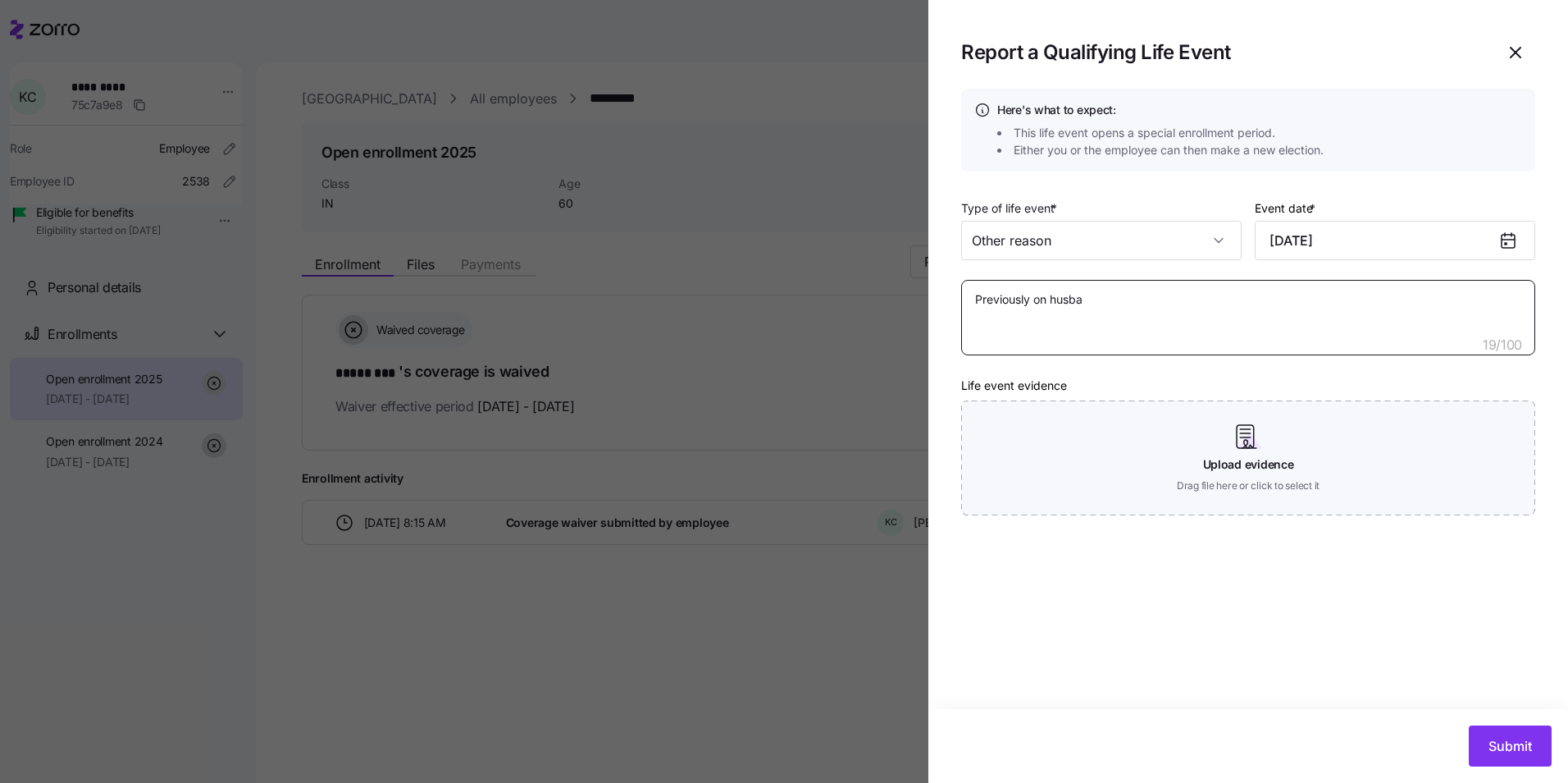
type textarea "x"
type textarea "Previously on husban"
type textarea "x"
type textarea "Previously on husband"
type textarea "x"
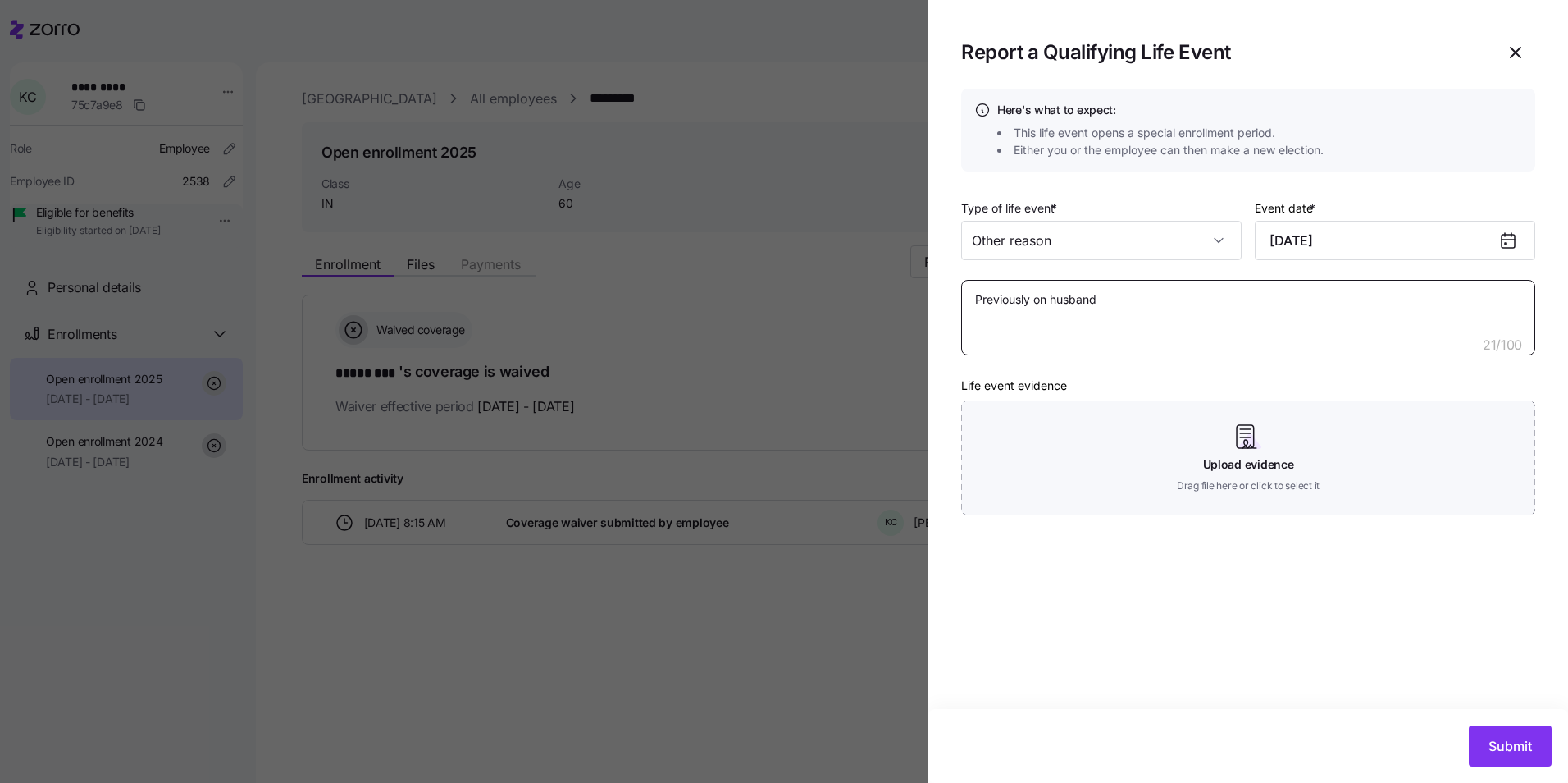
type textarea "Previously on husbands"
type textarea "x"
type textarea "Previously on husbands"
type textarea "x"
type textarea "Previously on husbands i"
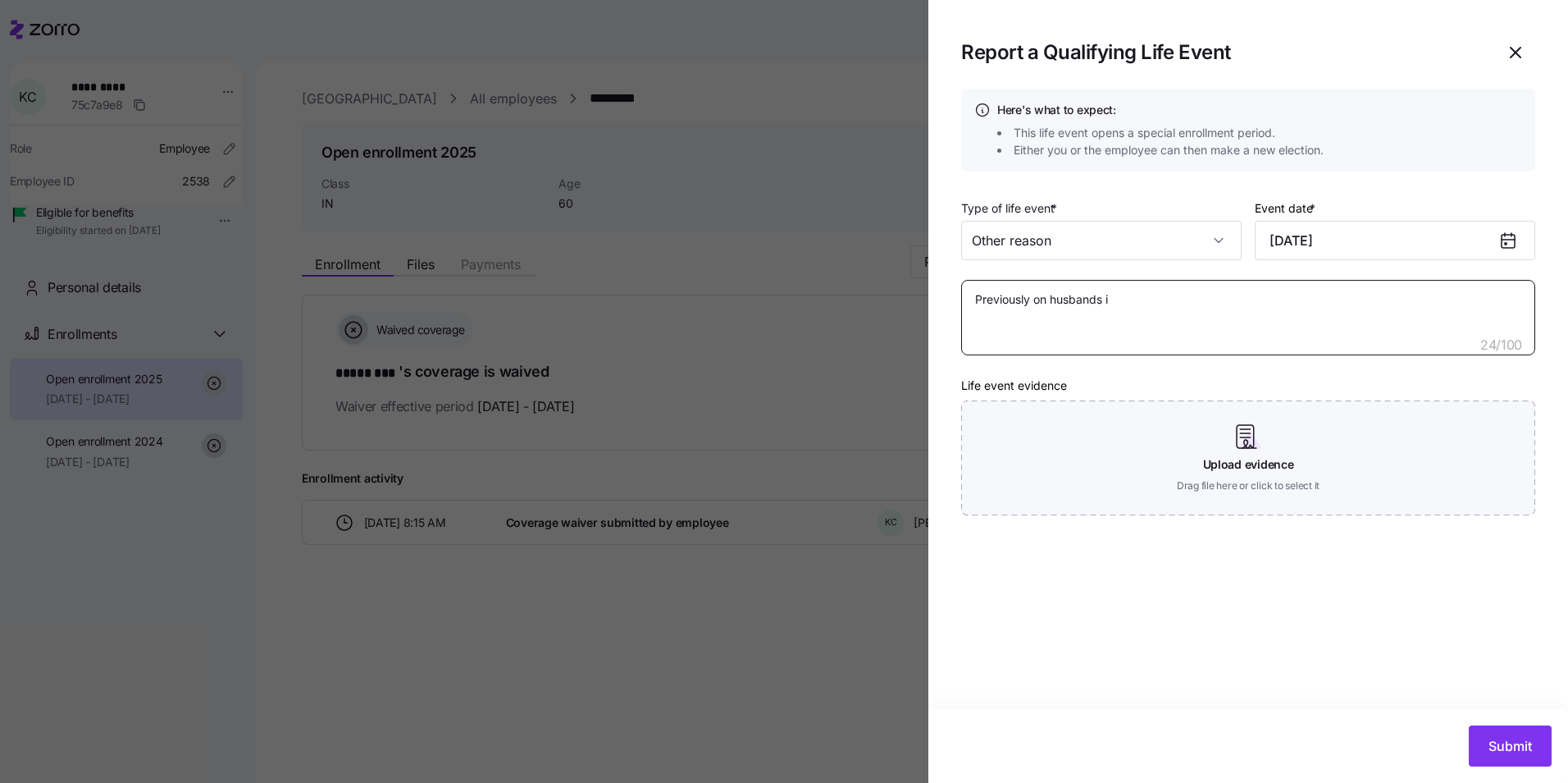
type textarea "x"
type textarea "Previously on husbands in"
type textarea "x"
type textarea "Previously on husbands ins"
type textarea "x"
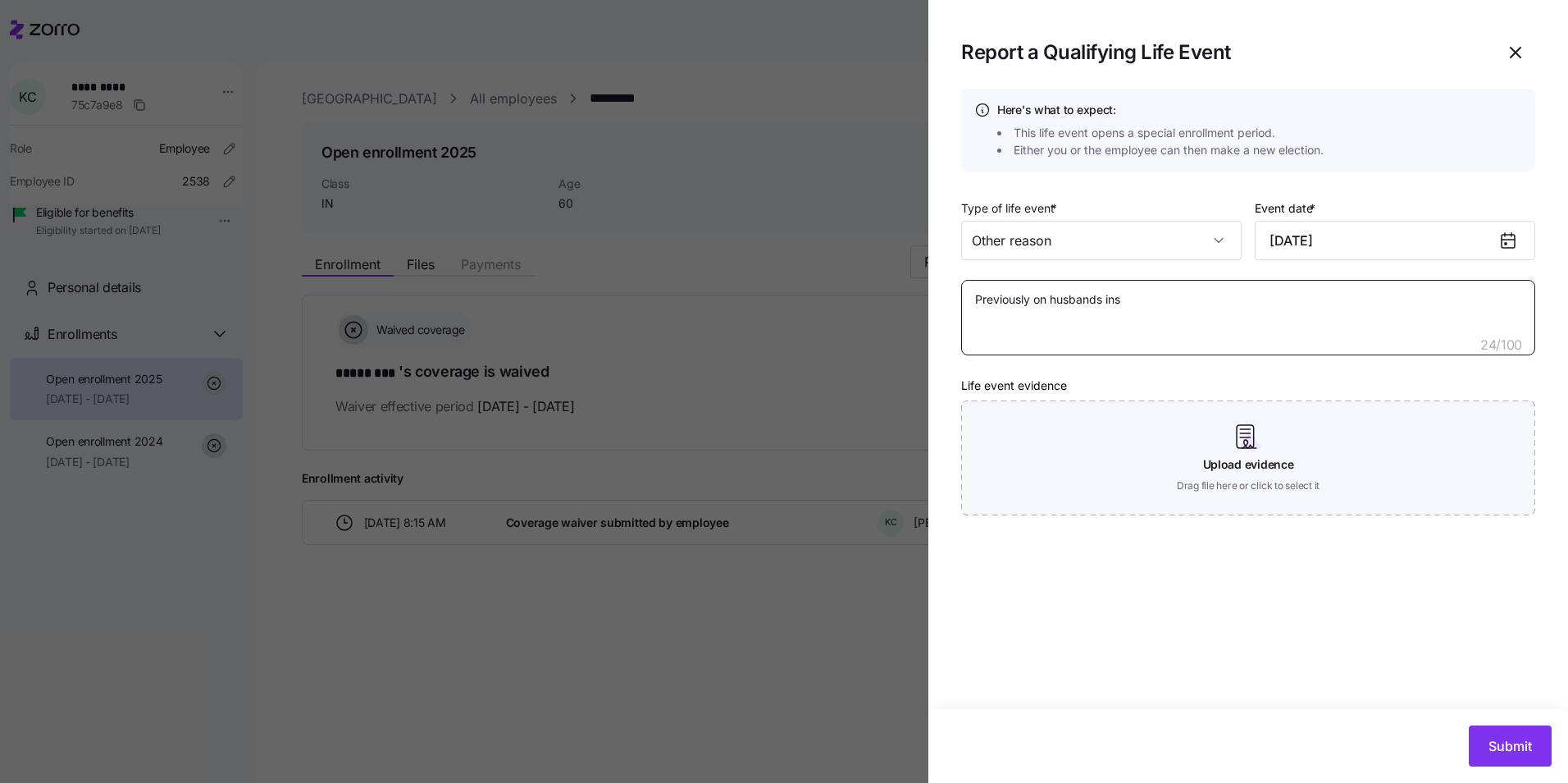
type textarea "Previously on husbands insu"
type textarea "x"
type textarea "Previously on husbands insur"
type textarea "x"
type textarea "Previously on husbands insura"
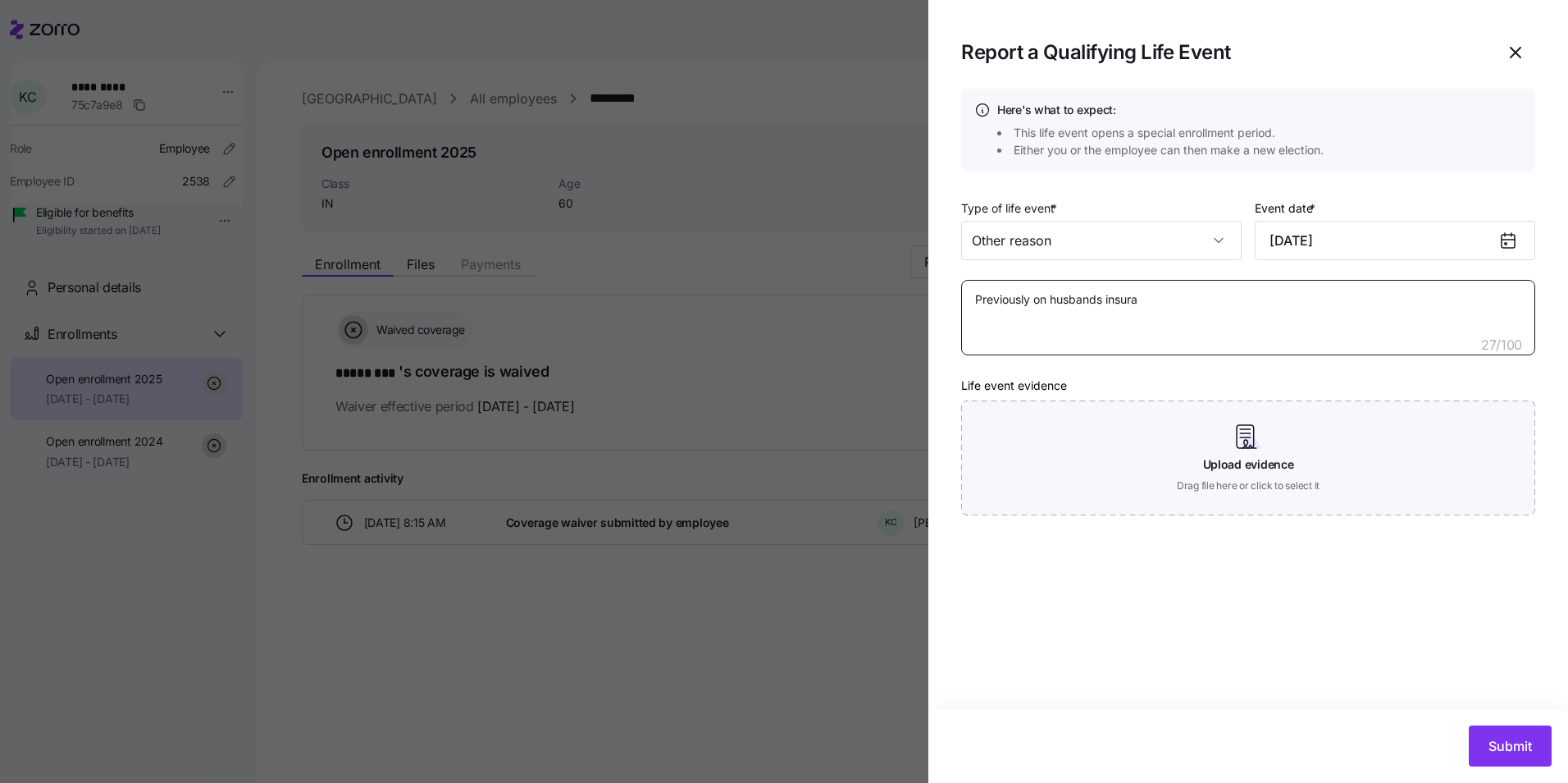
type textarea "x"
type textarea "Previously on husbands insuran"
type textarea "x"
type textarea "Previously on husbands insuranc"
type textarea "x"
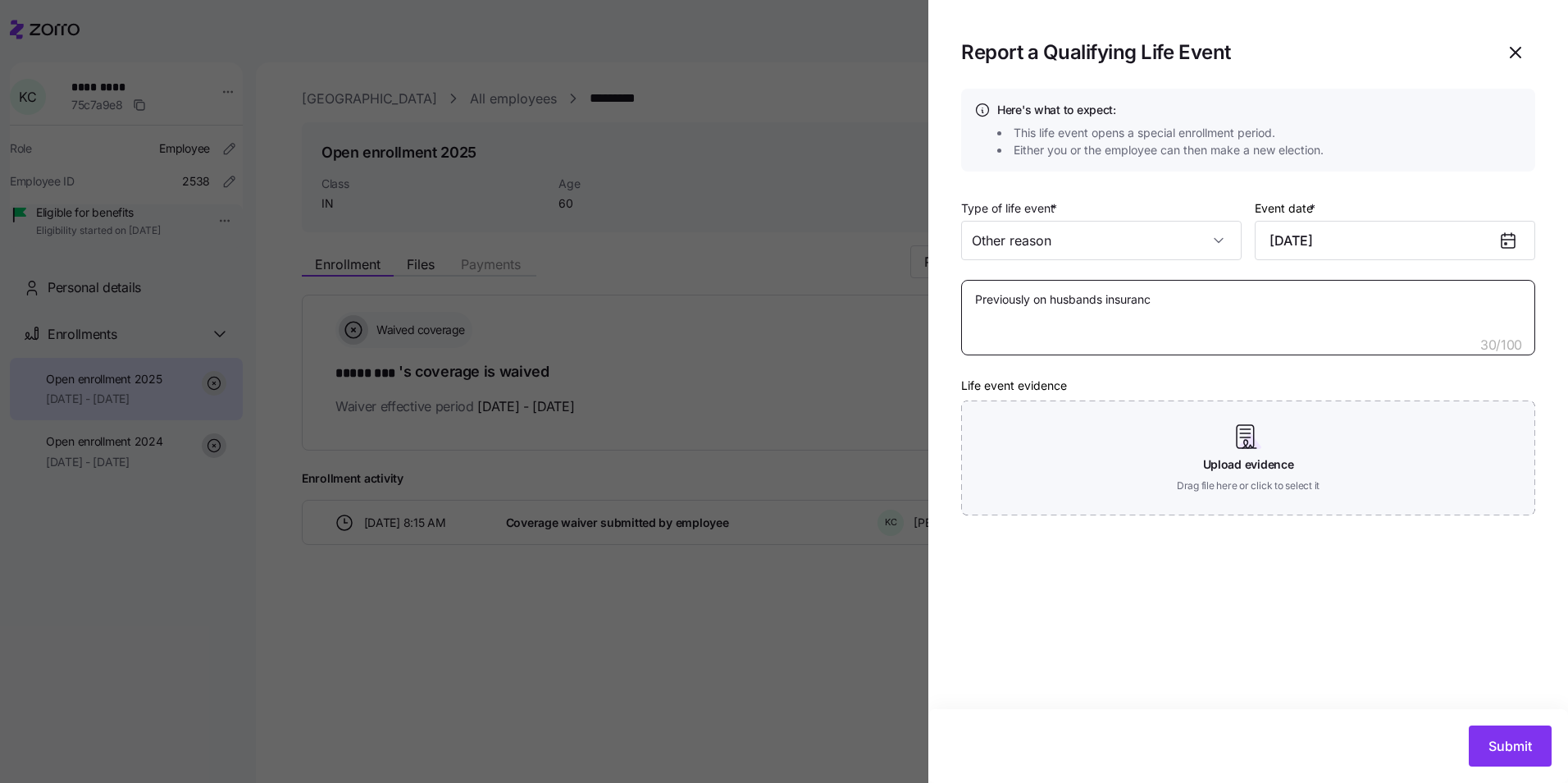
type textarea "Previously on husbands insurance"
type textarea "x"
type textarea "Previously on husbands insurance,"
type textarea "x"
type textarea "Previously on husbands insurance,"
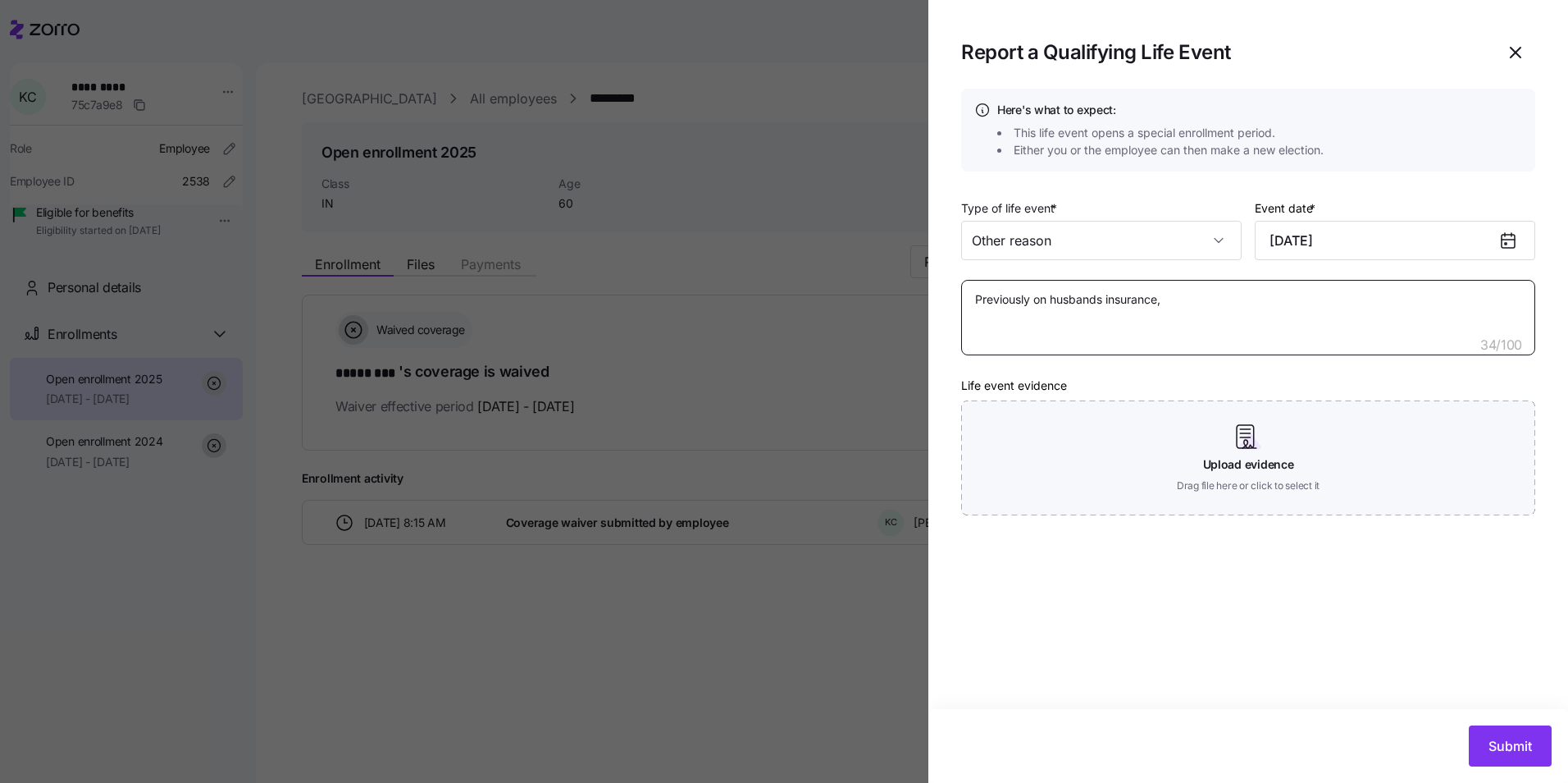
type textarea "x"
type textarea "Previously on husbands insurance, n"
type textarea "x"
type textarea "Previously on husbands insurance, ne"
type textarea "x"
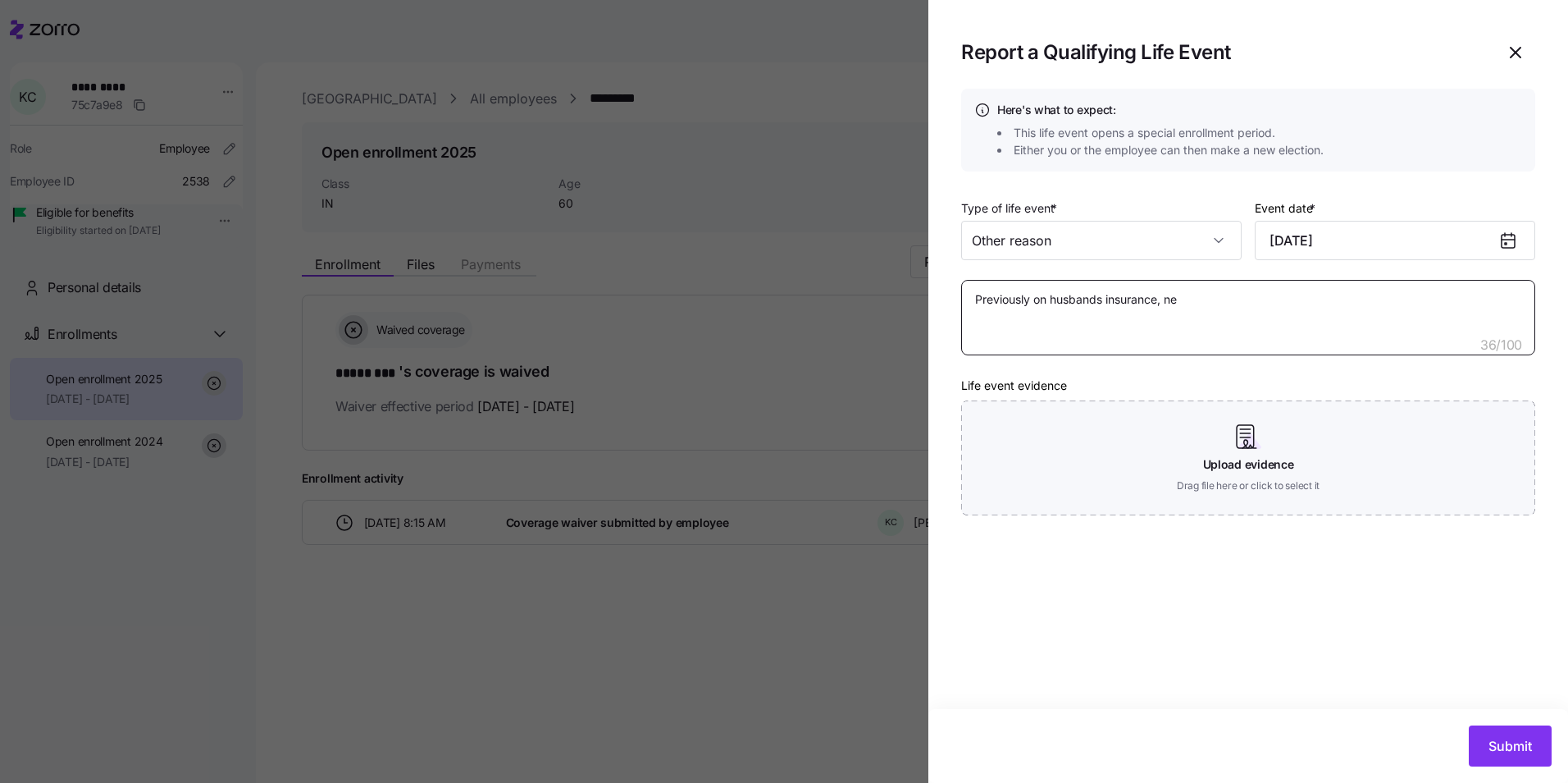
type textarea "Previously on husbands insurance, new"
type textarea "x"
type textarea "Previously on husbands insurance, new"
type textarea "x"
type textarea "Previously on husbands insurance, new j"
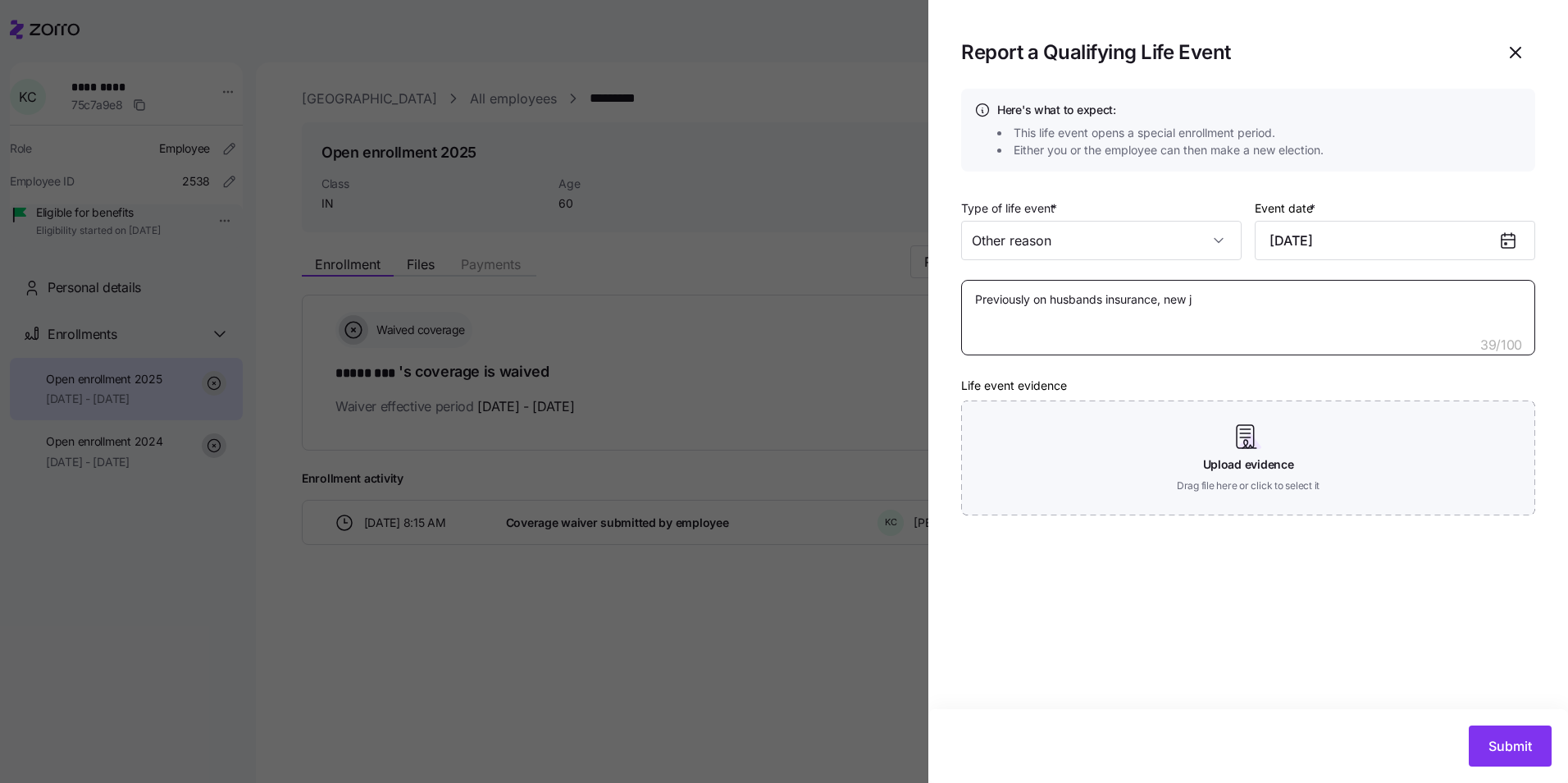
type textarea "x"
type textarea "Previously on husbands insurance, new jo"
type textarea "x"
type textarea "Previously on husbands insurance, new j"
type textarea "x"
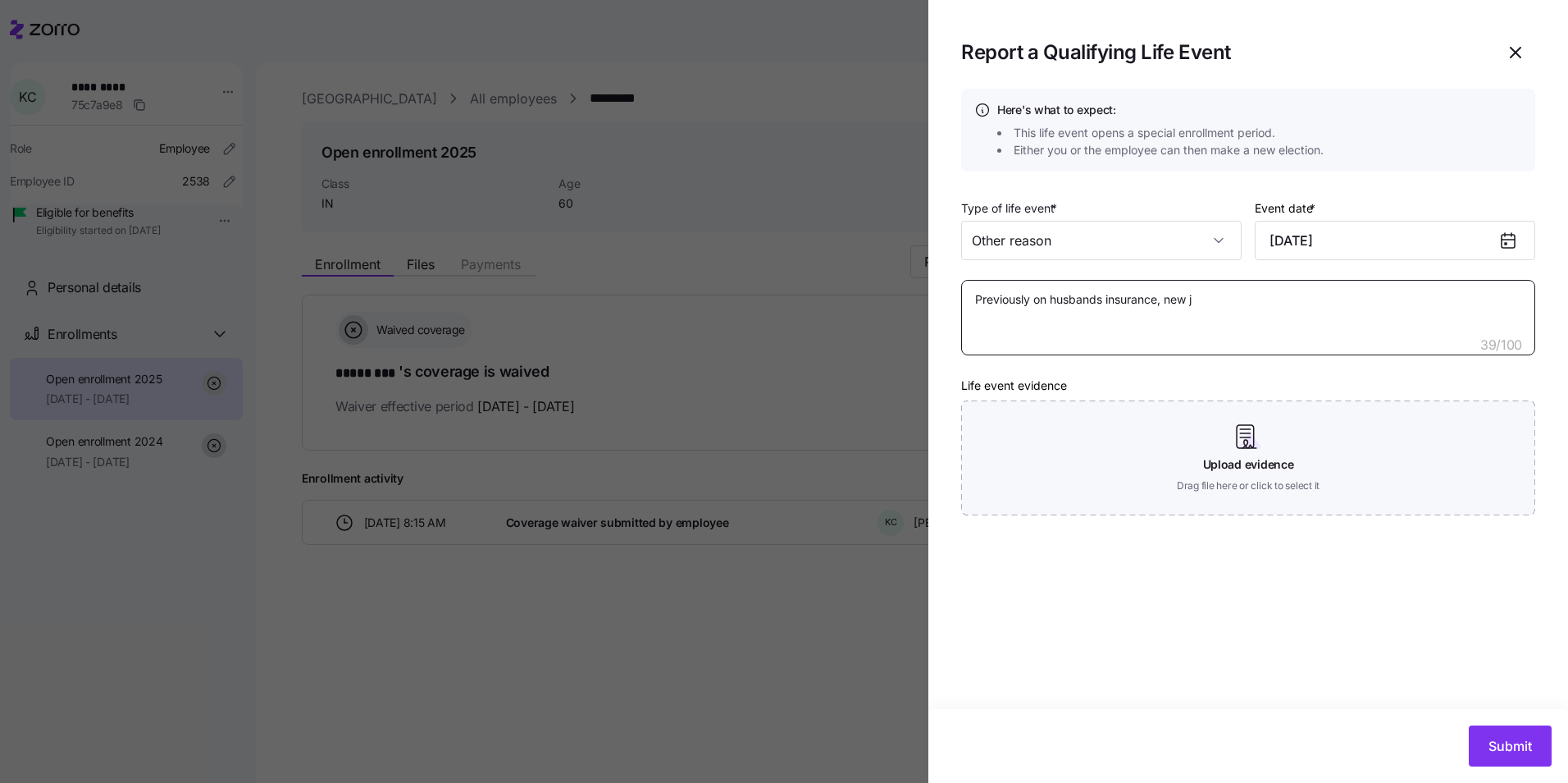
type textarea "Previously on husbands insurance, new"
type textarea "x"
type textarea "Previously on husbands insurance, new"
type textarea "x"
type textarea "Previously on husbands insurance, ne"
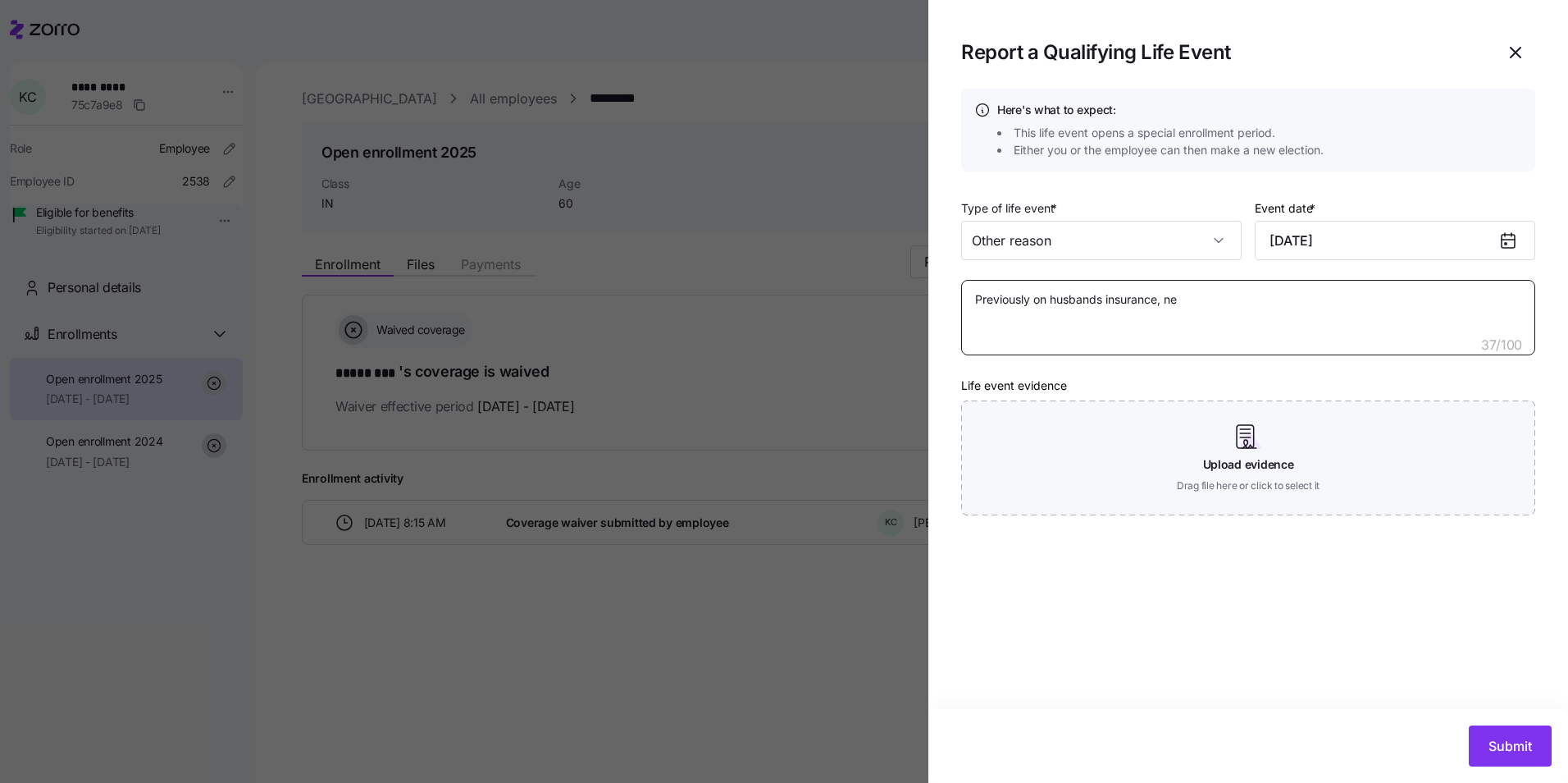
type textarea "x"
type textarea "Previously on husbands insurance, n"
type textarea "x"
type textarea "Previously on husbands insurance,"
type textarea "x"
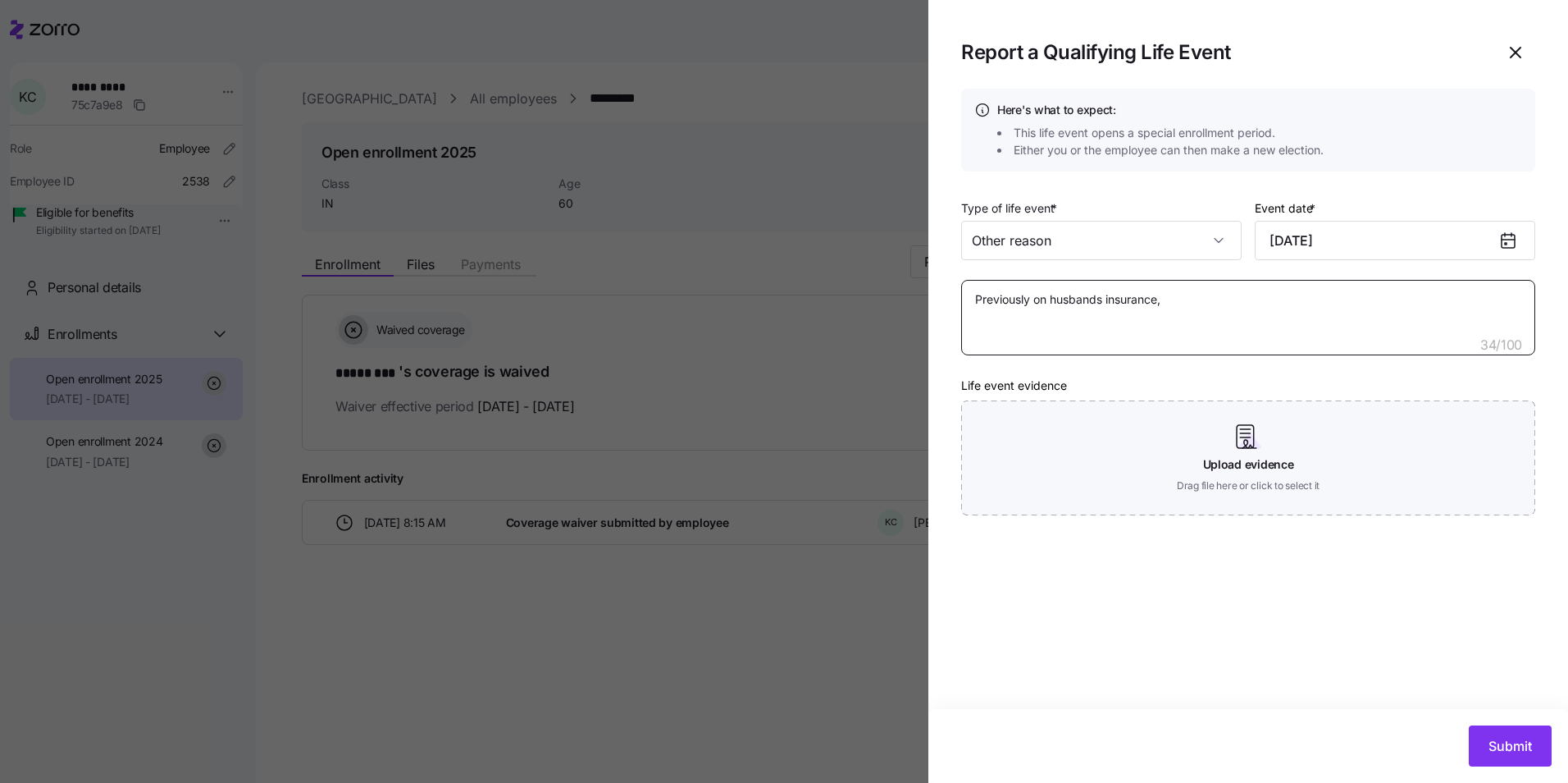
type textarea "Previously on husbands insurance,"
type textarea "x"
type textarea "Previously on husbands insurance"
type textarea "x"
type textarea "Previously on husbands insuranc"
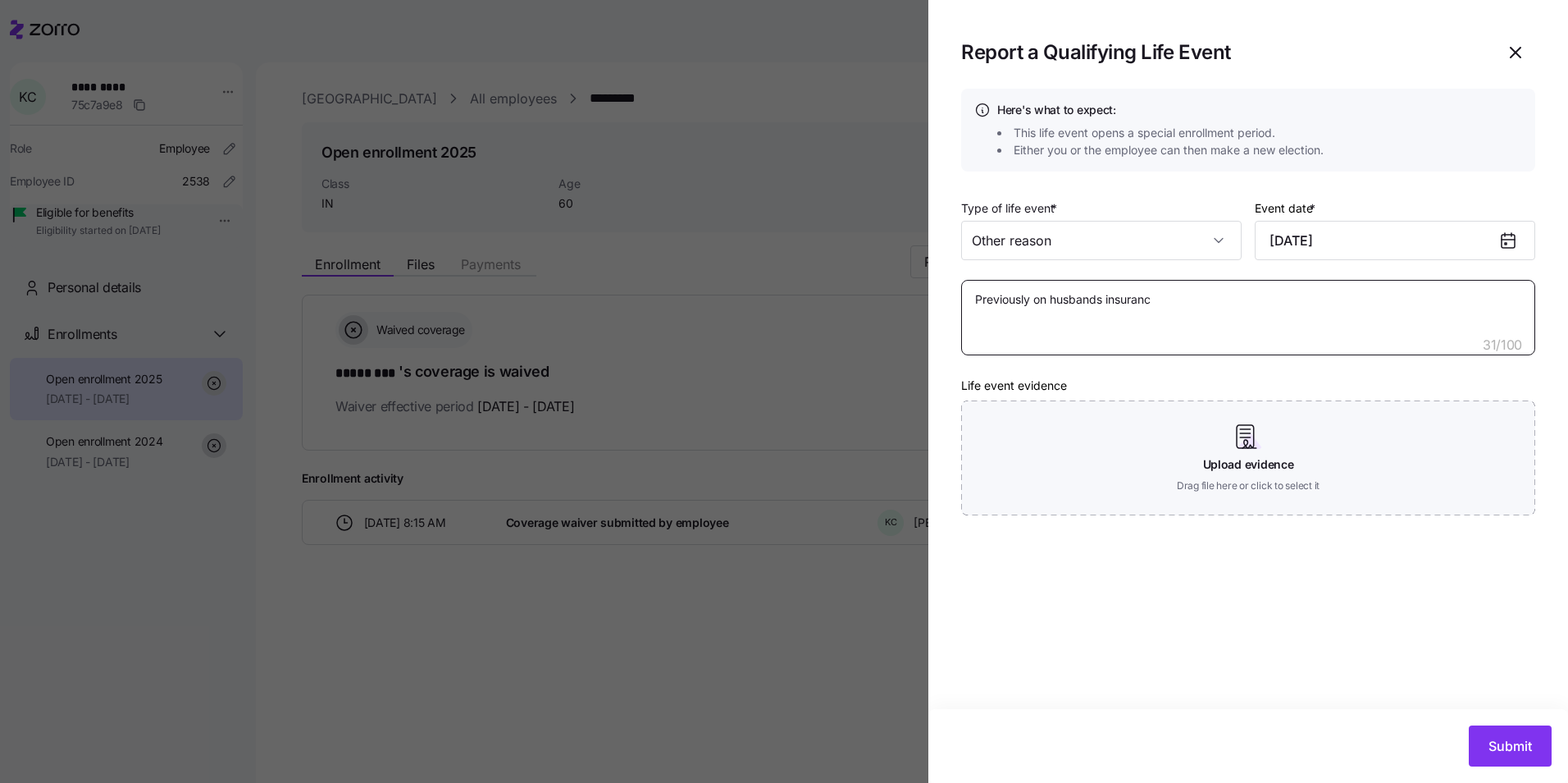
type textarea "x"
type textarea "Previously on husbands insuran"
type textarea "x"
type textarea "Previously on husbands insura"
type textarea "x"
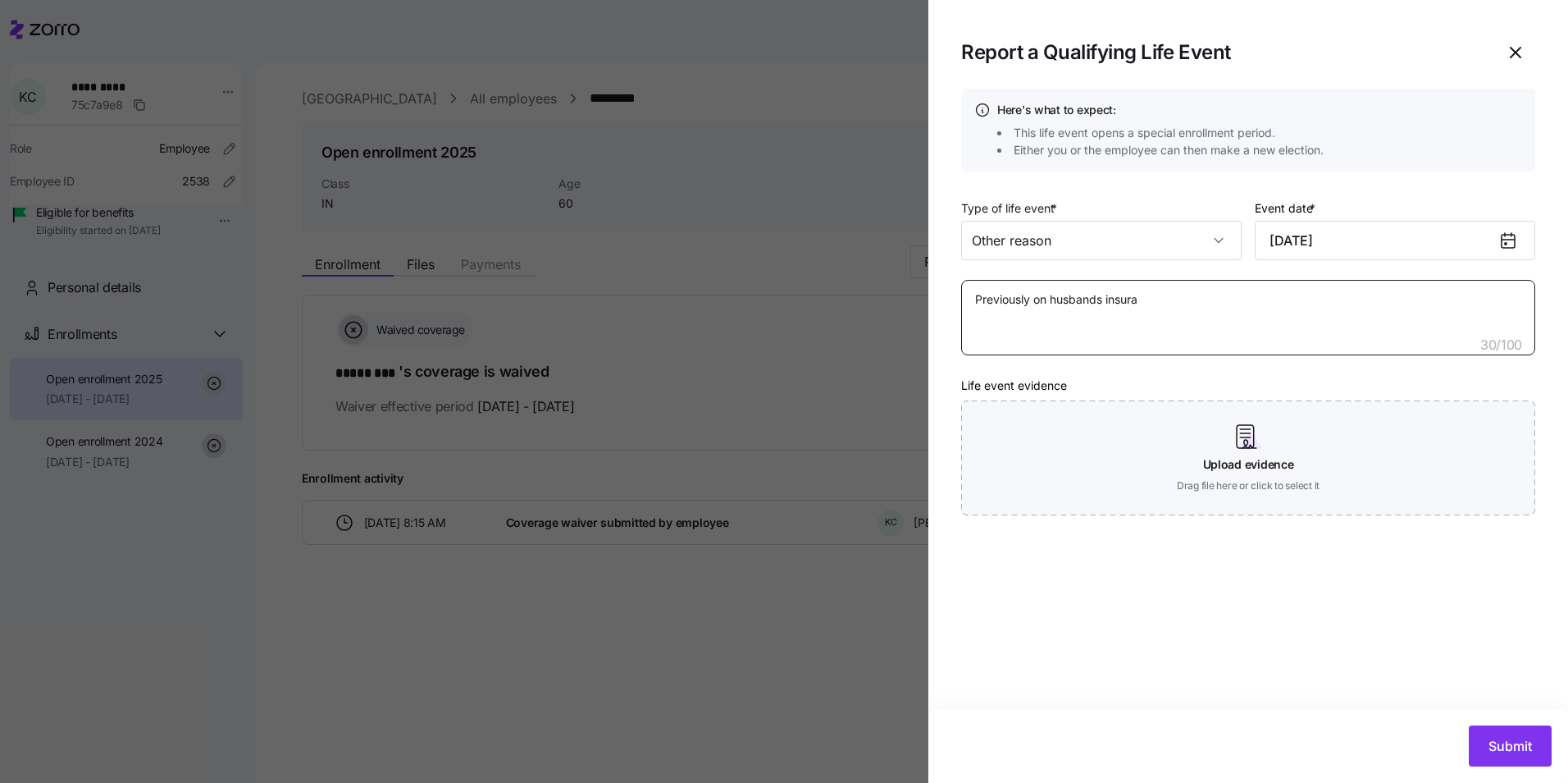
type textarea "Previously on husbands insur"
type textarea "x"
type textarea "Previously on husbands insu"
type textarea "x"
type textarea "Previously on husbands ins"
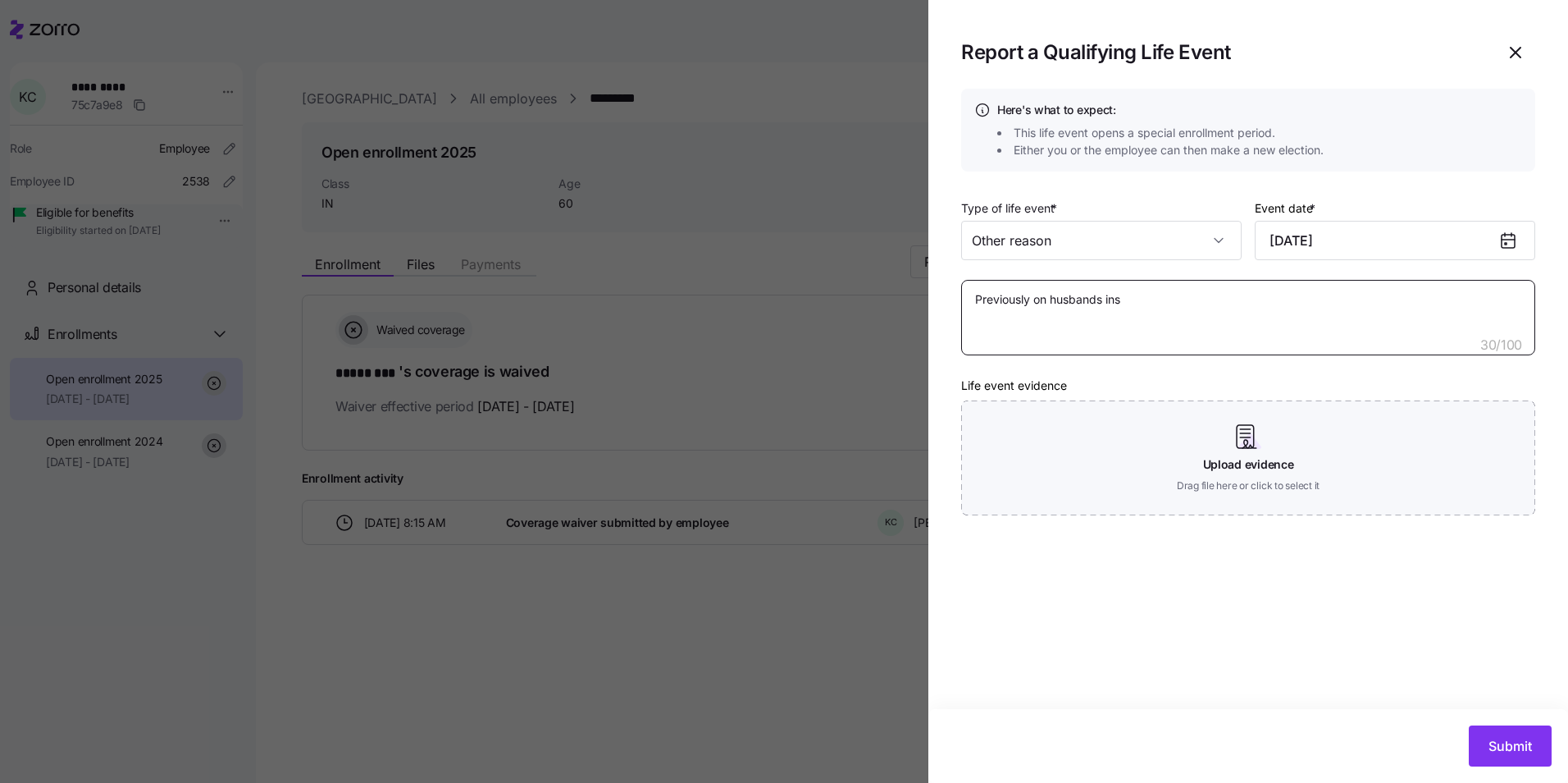
type textarea "x"
type textarea "Previously on husbands in"
type textarea "x"
type textarea "Previously on husbands i"
type textarea "x"
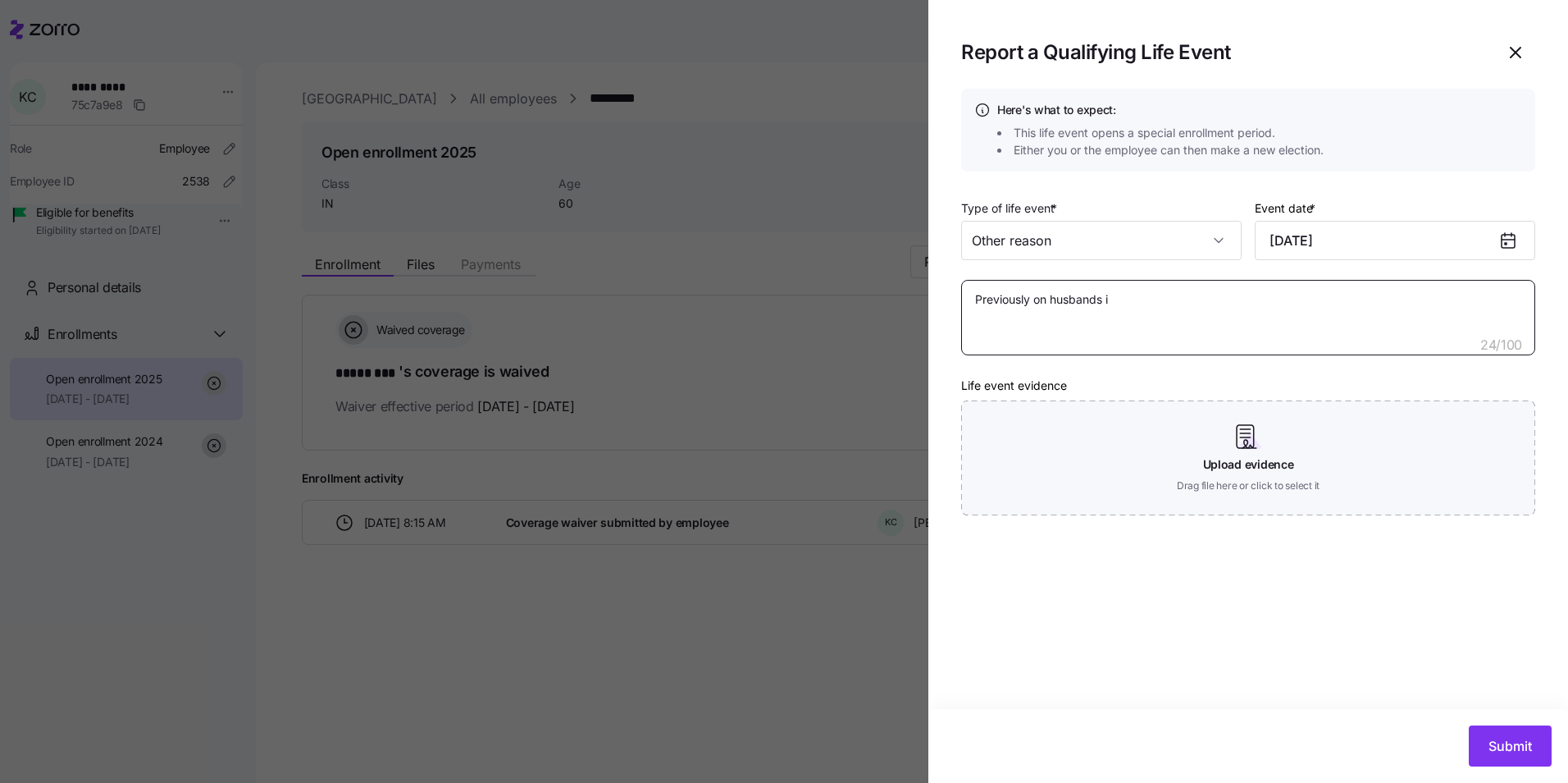
type textarea "Previously on husbands"
type textarea "x"
type textarea "Previously on husbands"
type textarea "x"
type textarea "Previously on husband"
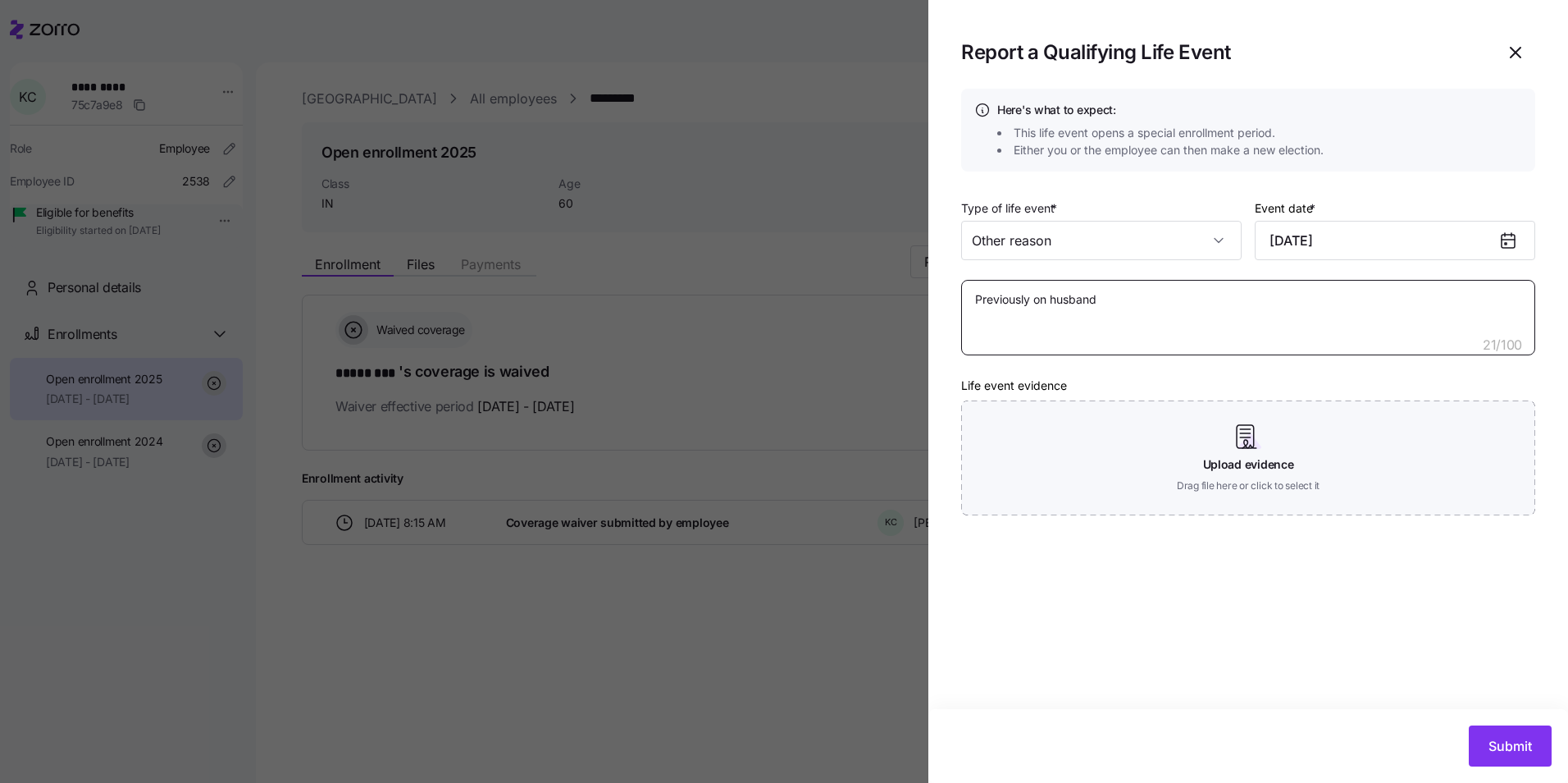
type textarea "x"
type textarea "Previously on husband'"
type textarea "x"
type textarea "Previously on husband's"
type textarea "x"
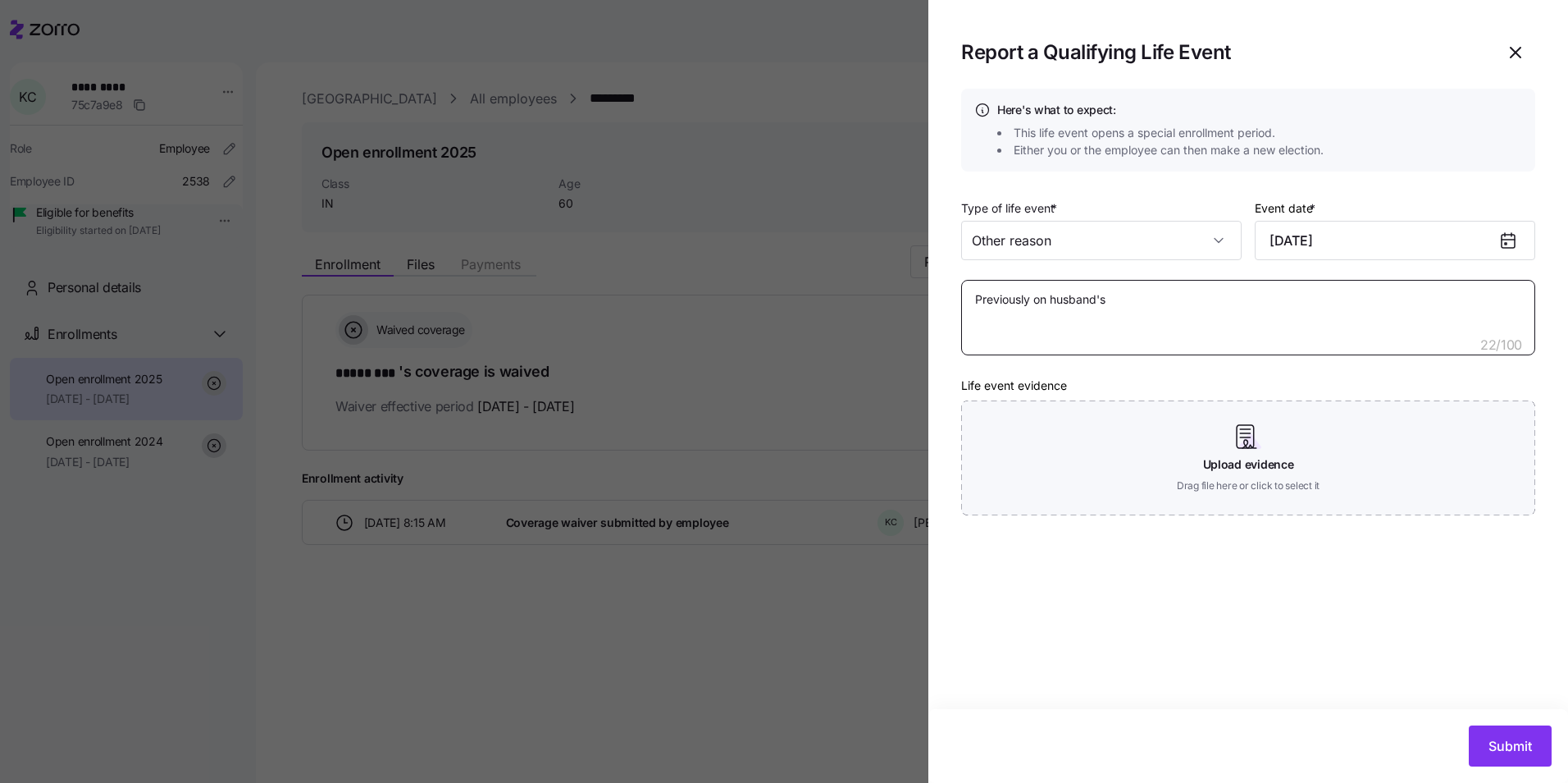
type textarea "Previously on husband's"
type textarea "x"
type textarea "Previously on husband's m"
type textarea "x"
type textarea "Previously on husband's me"
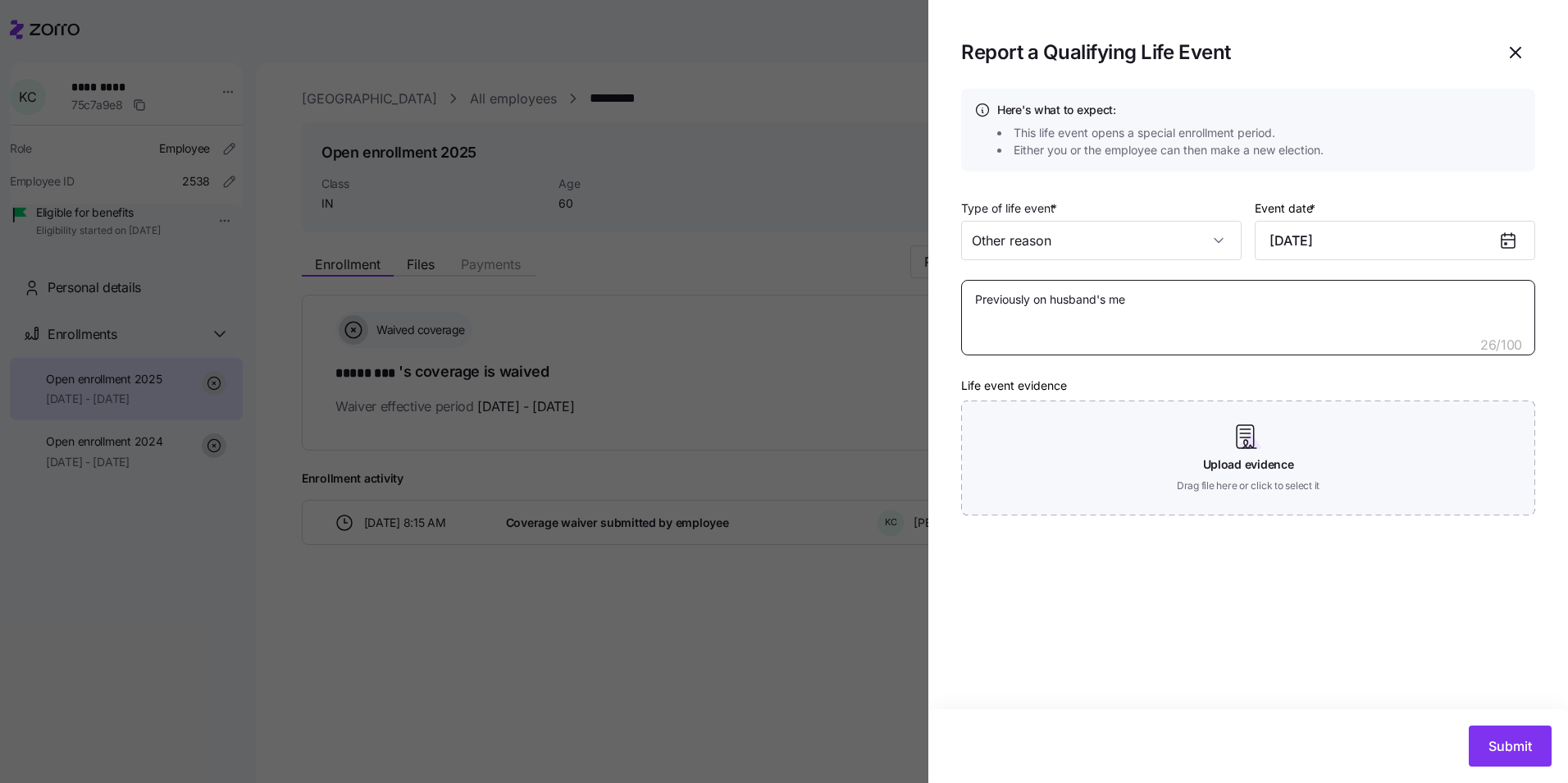
type textarea "x"
type textarea "Previously on husband's med"
type textarea "x"
type textarea "Previously on husband's medi"
type textarea "x"
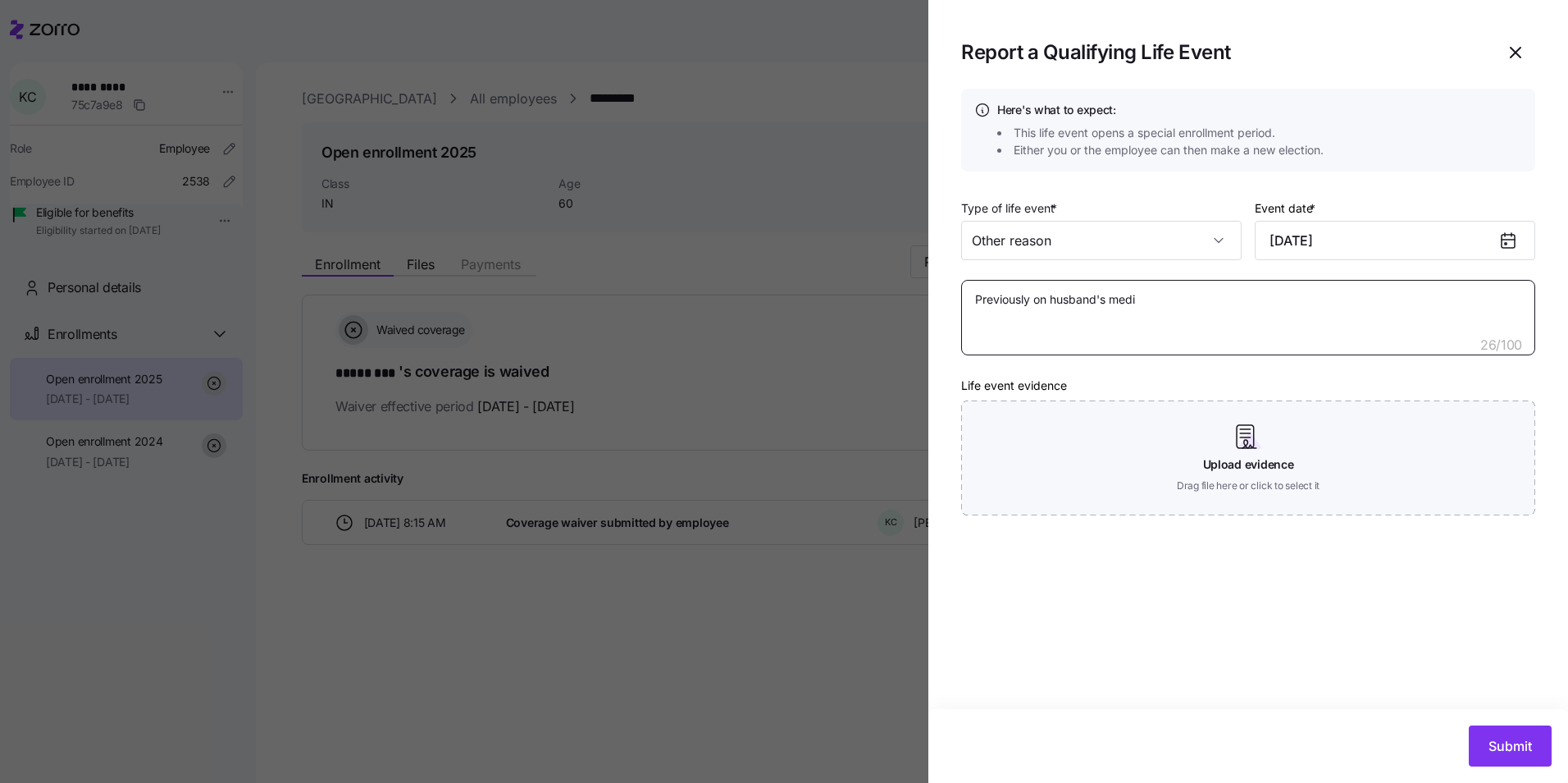
type textarea "Previously on husband's medic"
type textarea "x"
type textarea "Previously on husband's medica"
type textarea "x"
type textarea "Previously on husband's medical"
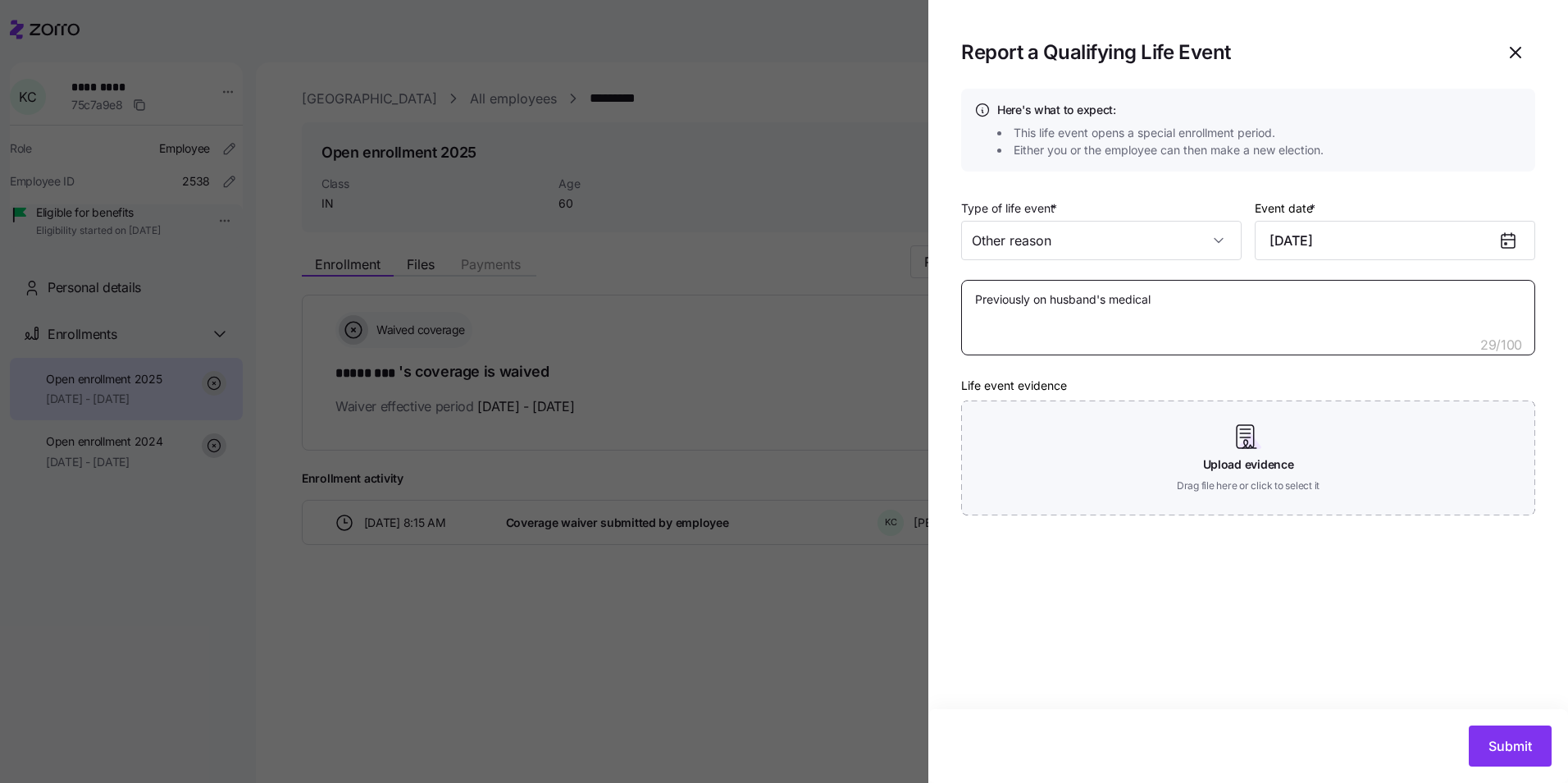
type textarea "x"
type textarea "Previously on husband's medical"
type textarea "x"
type textarea "Previously on husband's medical p"
type textarea "x"
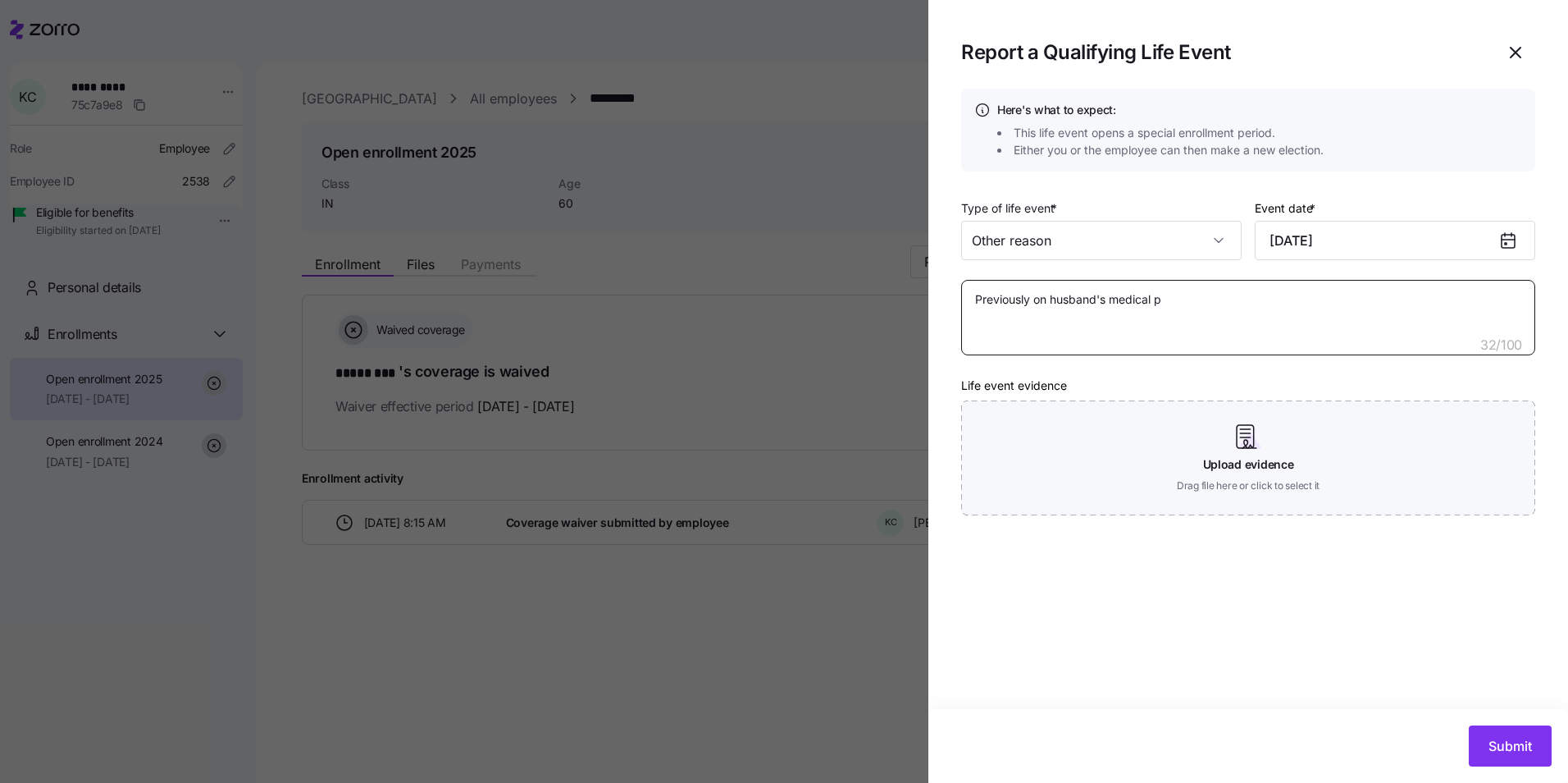
type textarea "Previously on husband's medical pl"
type textarea "x"
type textarea "Previously on husband's medical pla"
type textarea "x"
type textarea "Previously on husband's medical plan"
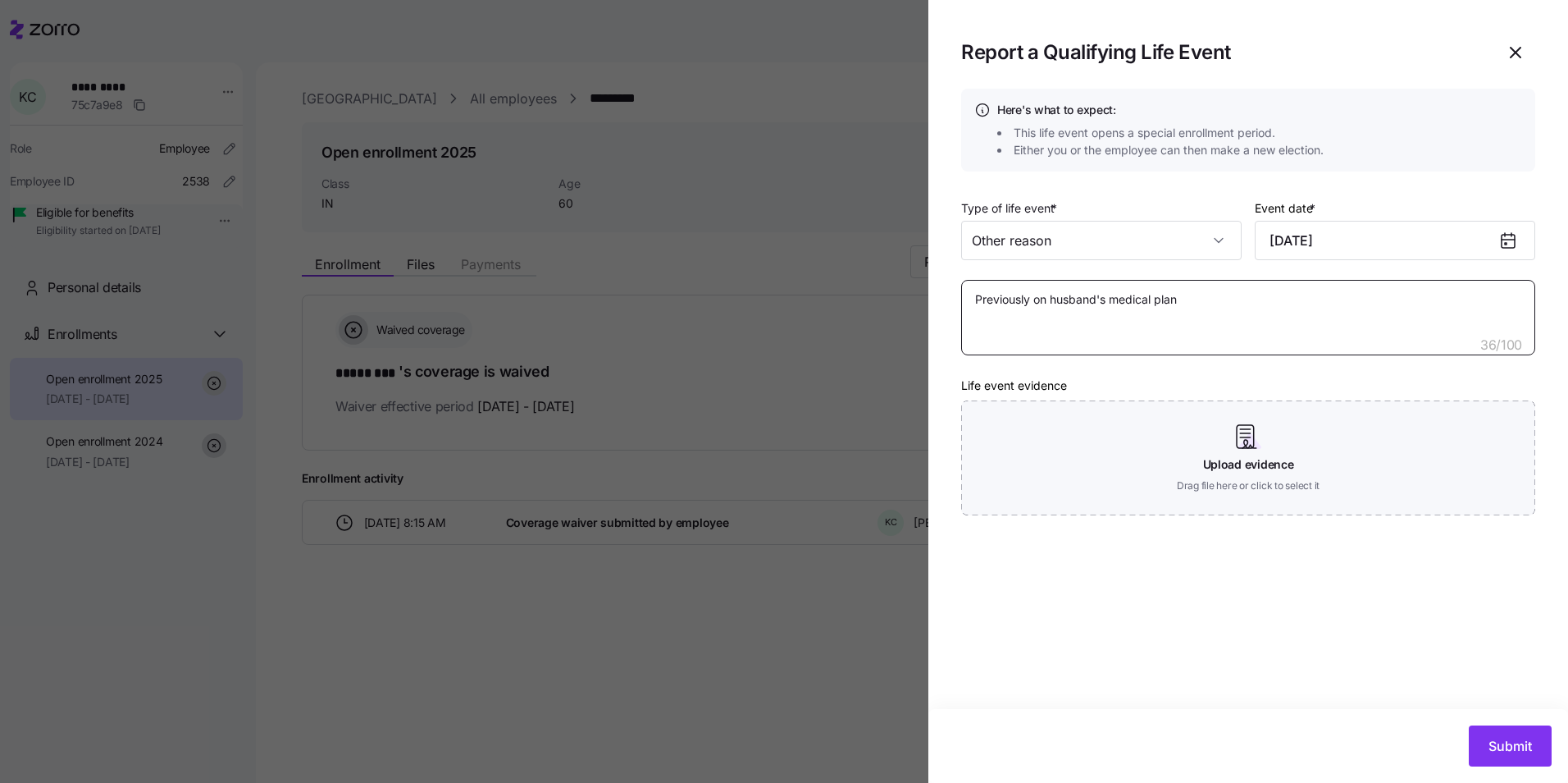
type textarea "x"
type textarea "Previously on husband's medical plan."
type textarea "x"
type textarea "Previously on husband's medical plan."
type textarea "x"
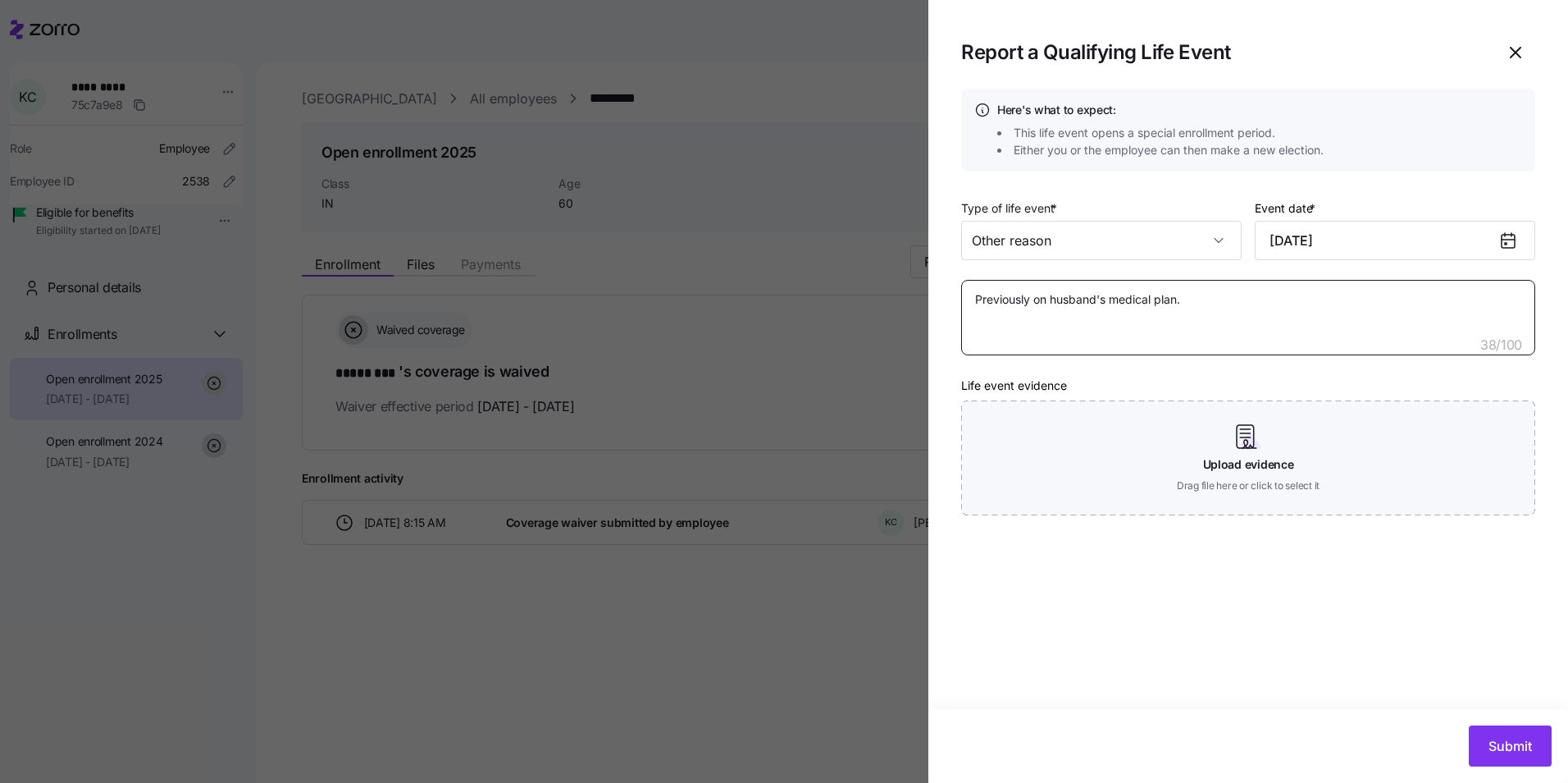
type textarea "Previously on husband's medical plan. H"
click at [1535, 737] on button "Submit" at bounding box center [1510, 745] width 83 height 41
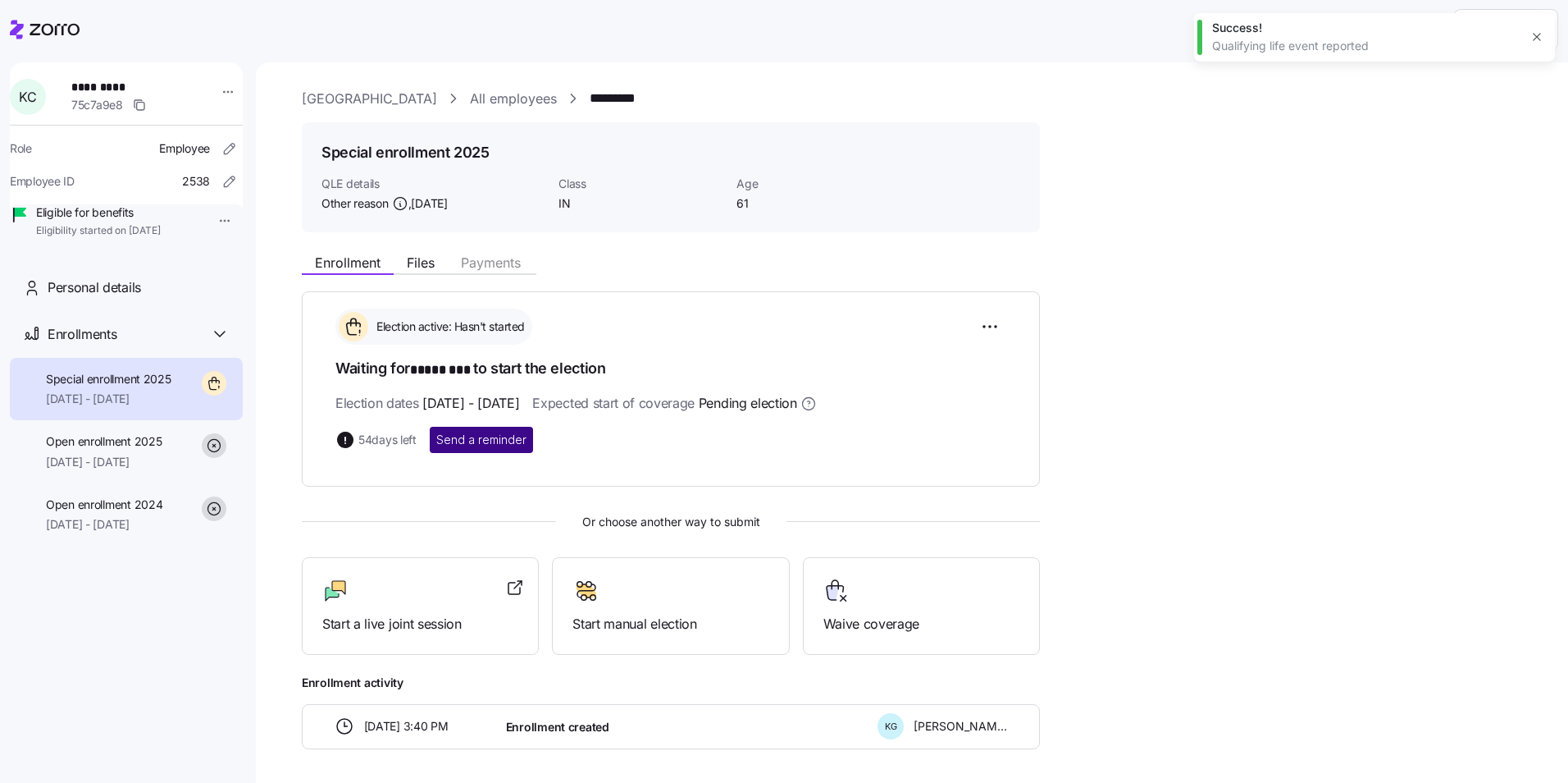
click at [486, 444] on span "Send a reminder" at bounding box center [481, 440] width 91 height 16
click at [557, 108] on link "All employees" at bounding box center [512, 99] width 87 height 21
